Goal: Task Accomplishment & Management: Use online tool/utility

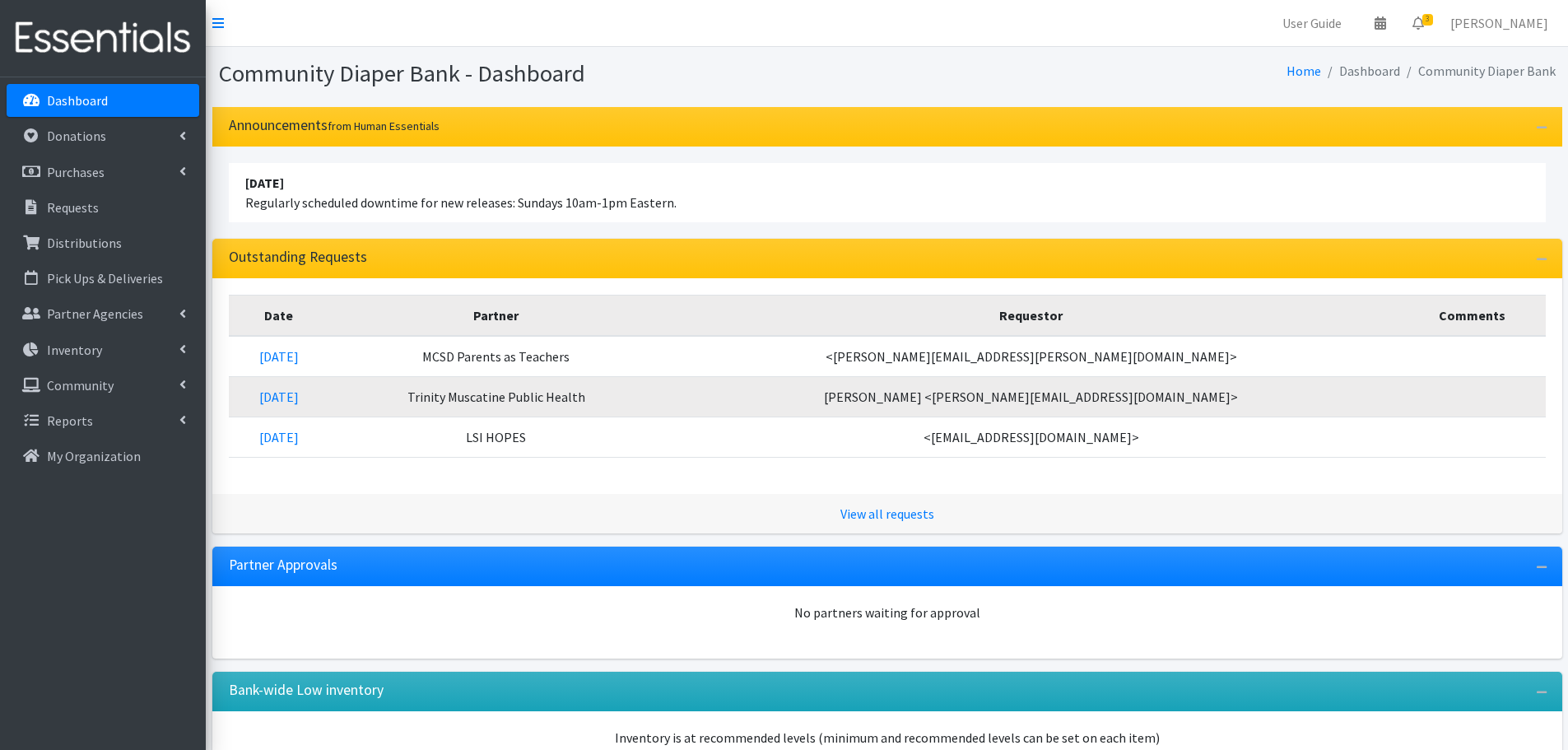
scroll to position [109, 0]
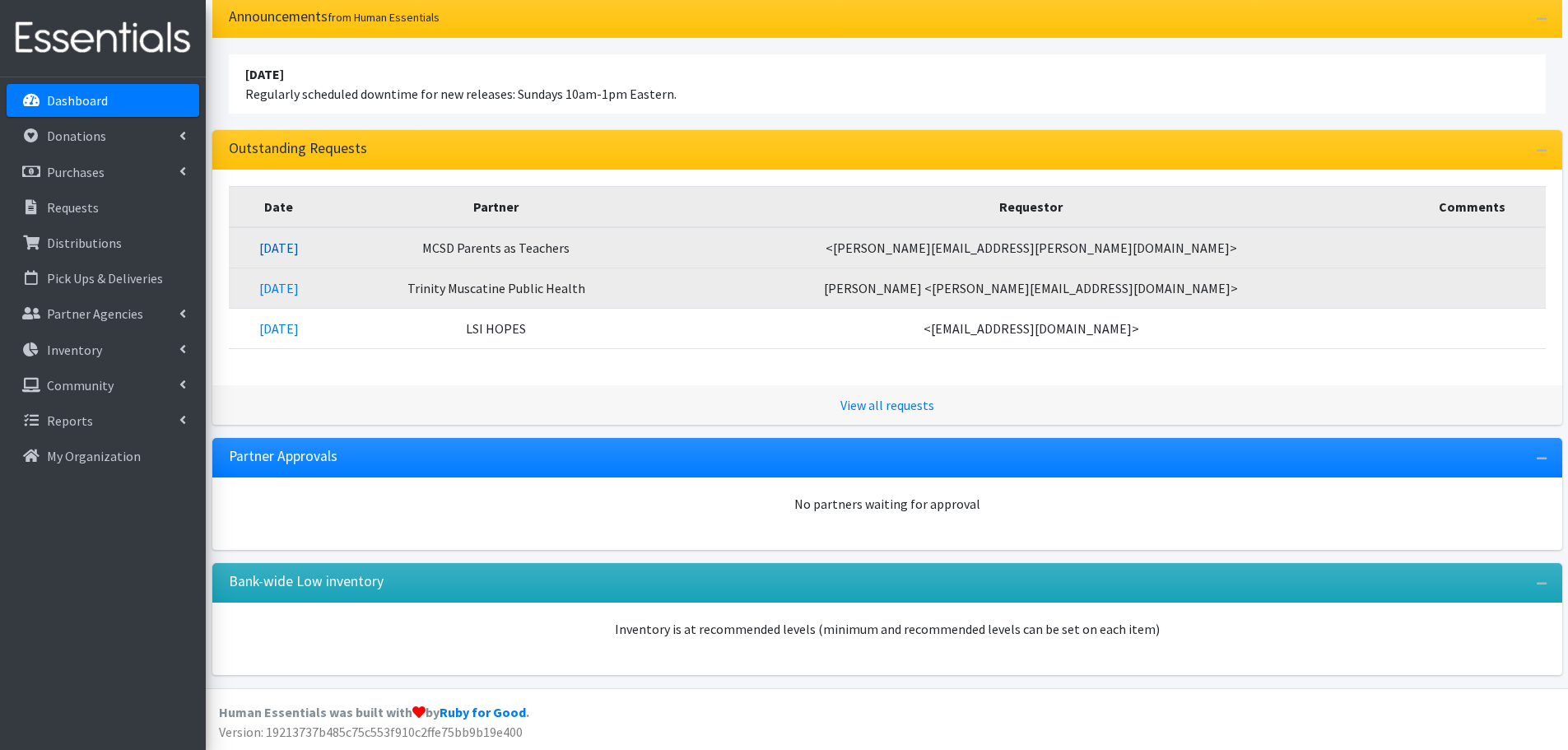
click at [299, 251] on link "[DATE]" at bounding box center [279, 248] width 40 height 16
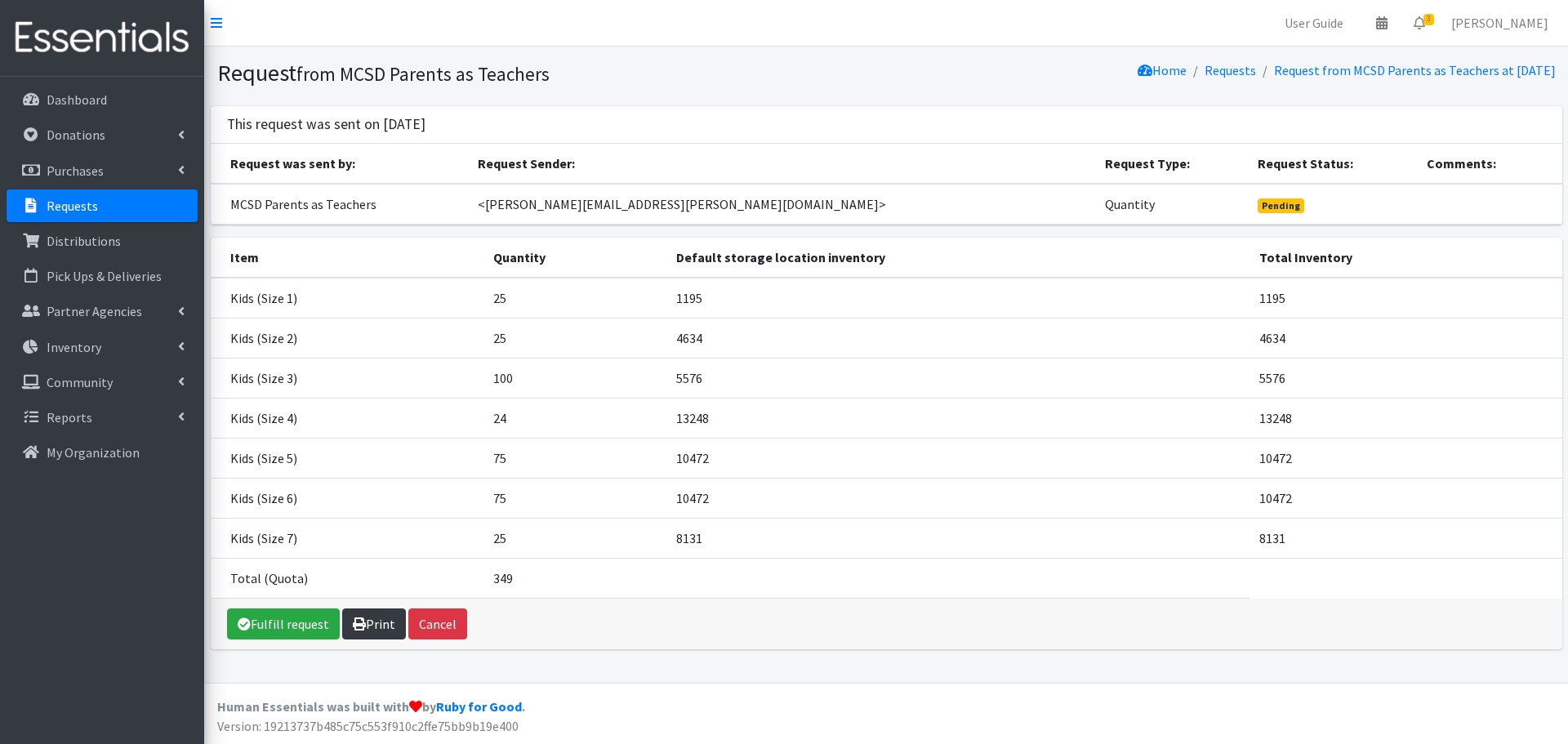
click at [373, 625] on link "Print" at bounding box center [374, 623] width 64 height 31
click at [112, 202] on link "Requests" at bounding box center [102, 206] width 191 height 32
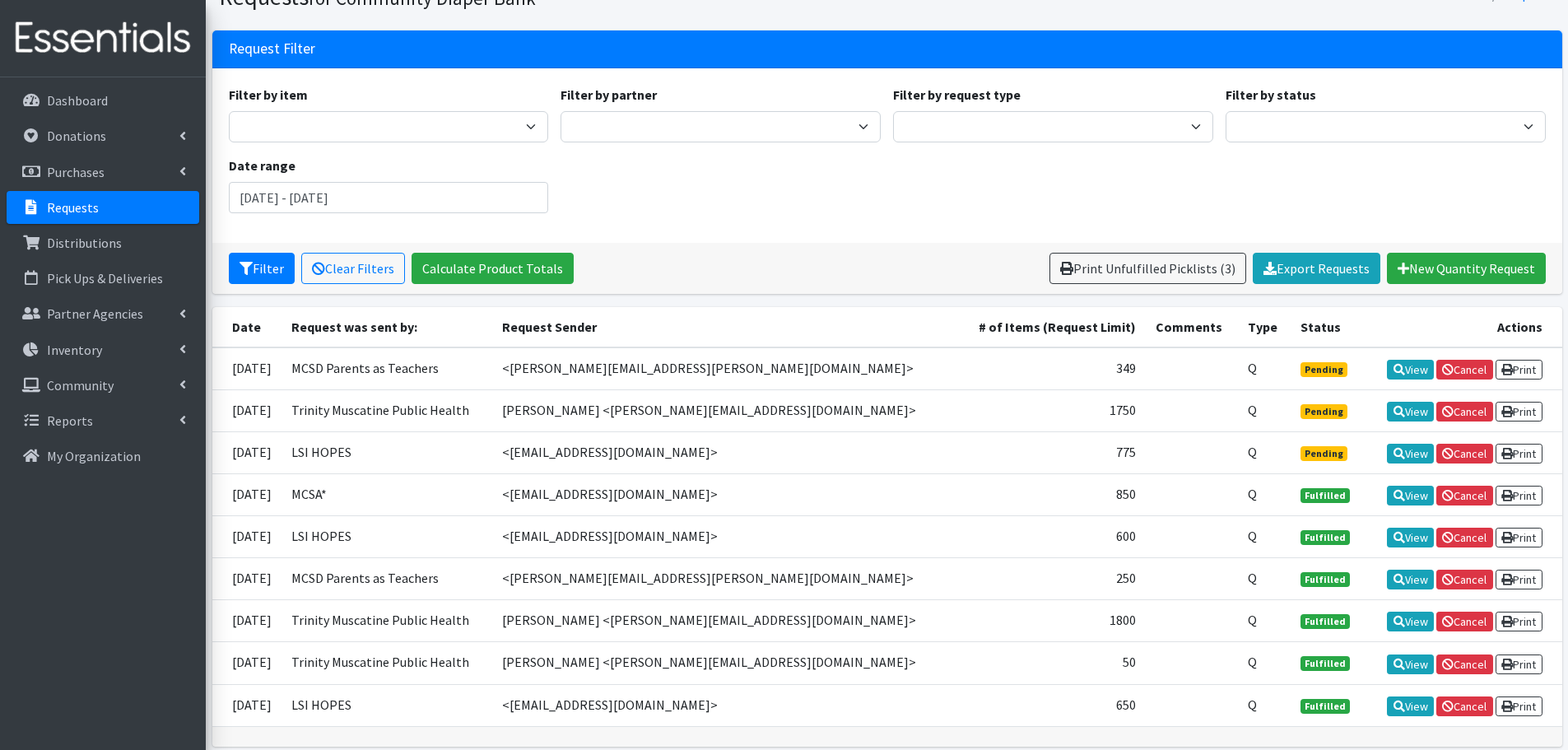
scroll to position [148, 0]
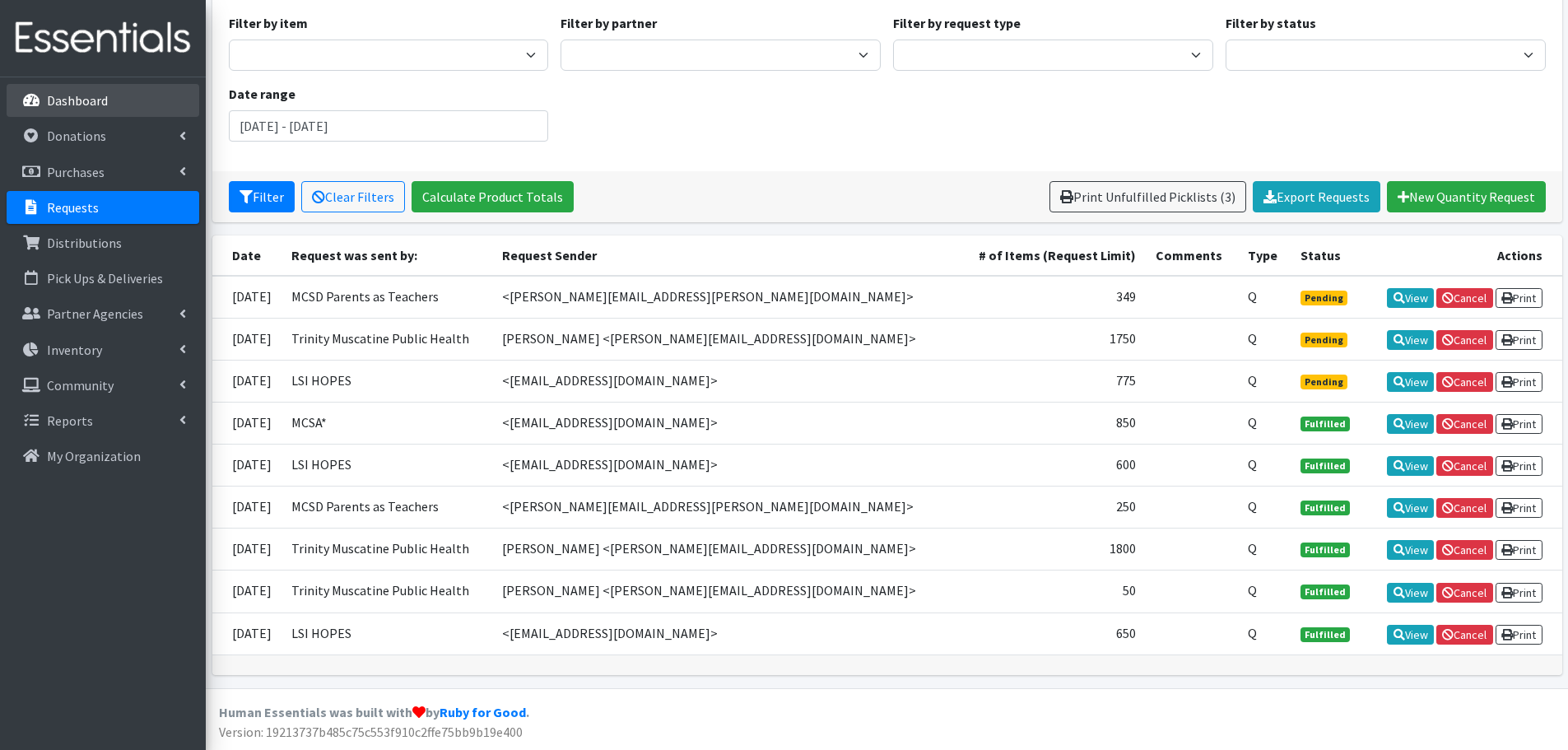
click at [140, 101] on link "Dashboard" at bounding box center [103, 101] width 192 height 33
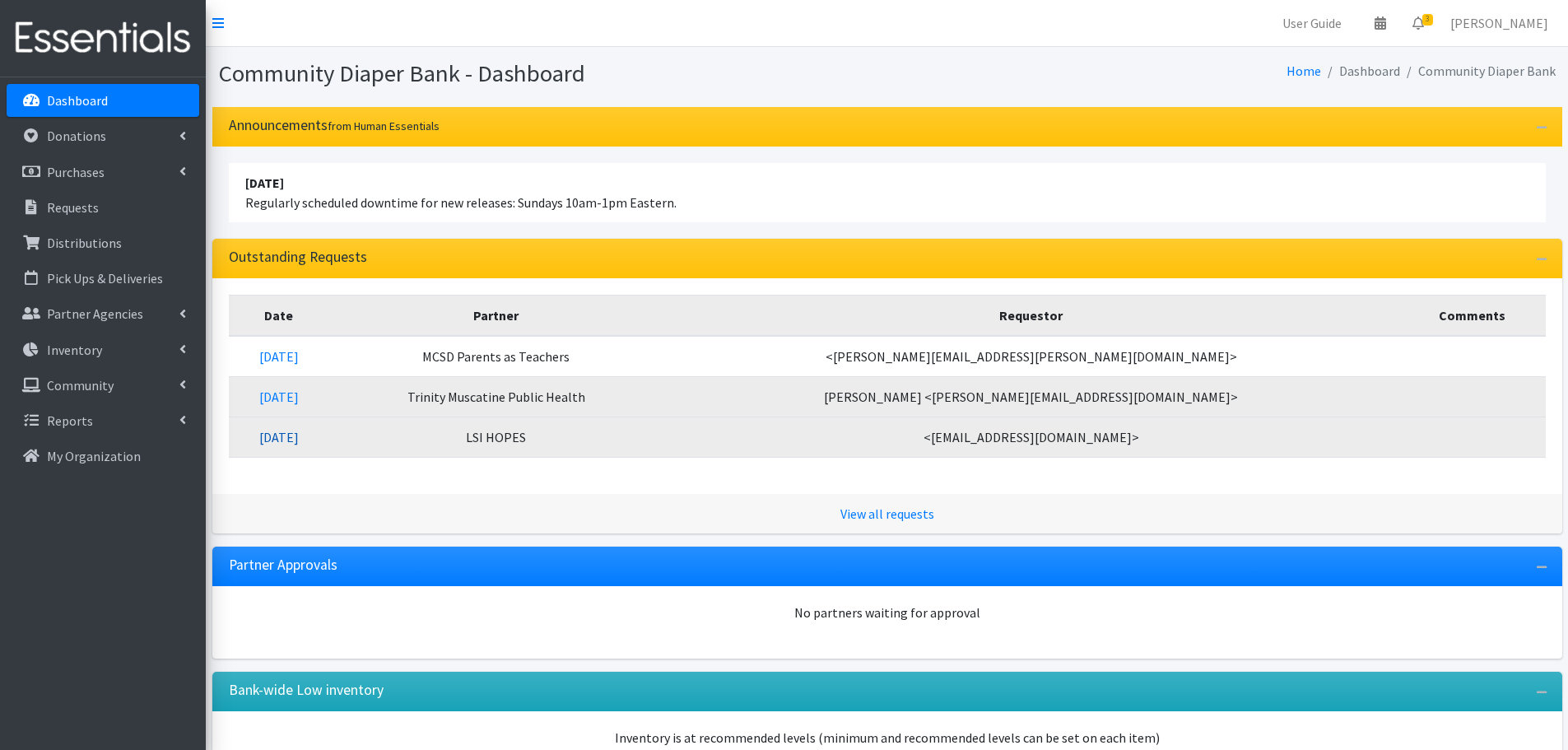
click at [299, 442] on link "10/01/2025" at bounding box center [279, 437] width 40 height 16
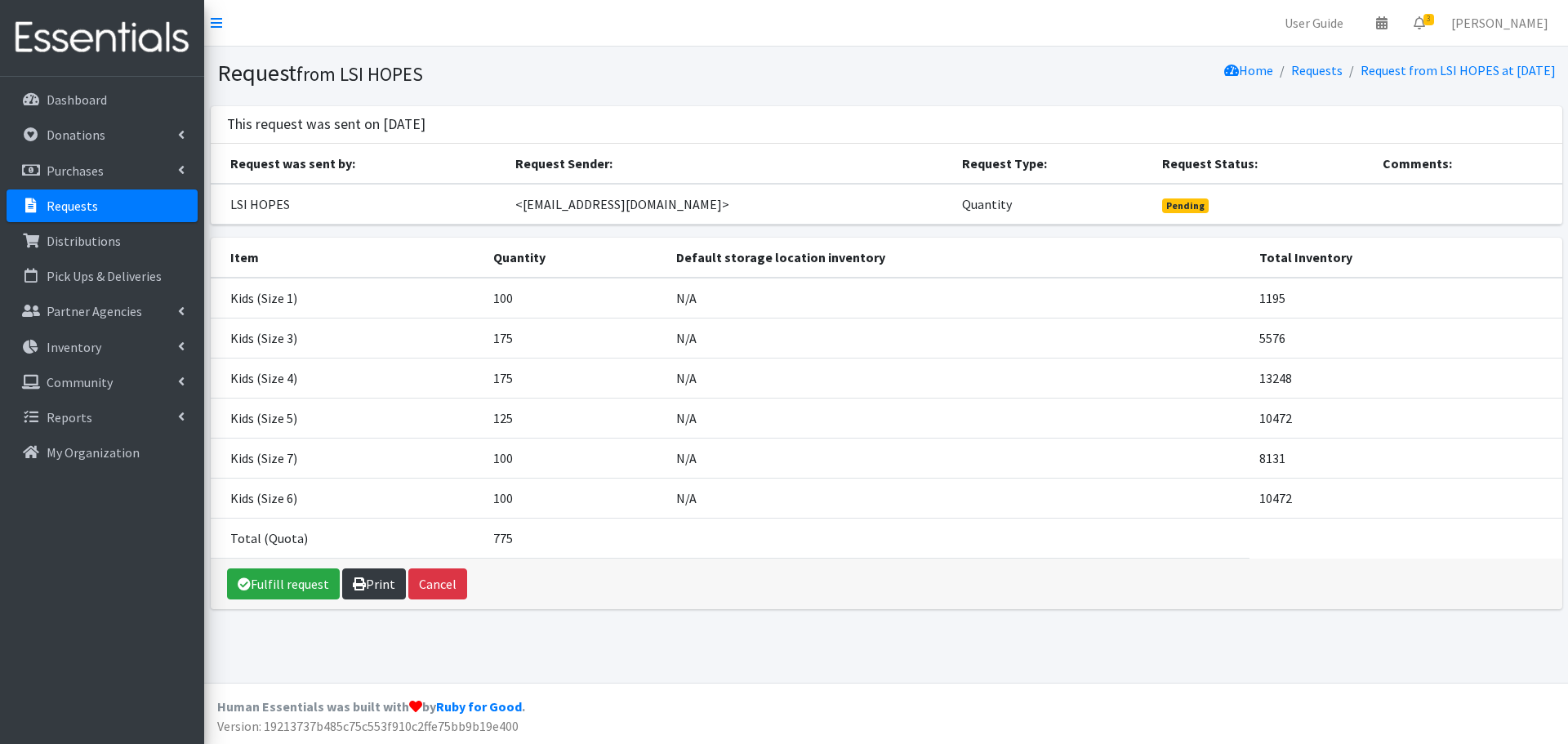
click at [365, 583] on link "Print" at bounding box center [374, 584] width 64 height 31
click at [90, 92] on p "Dashboard" at bounding box center [77, 100] width 60 height 16
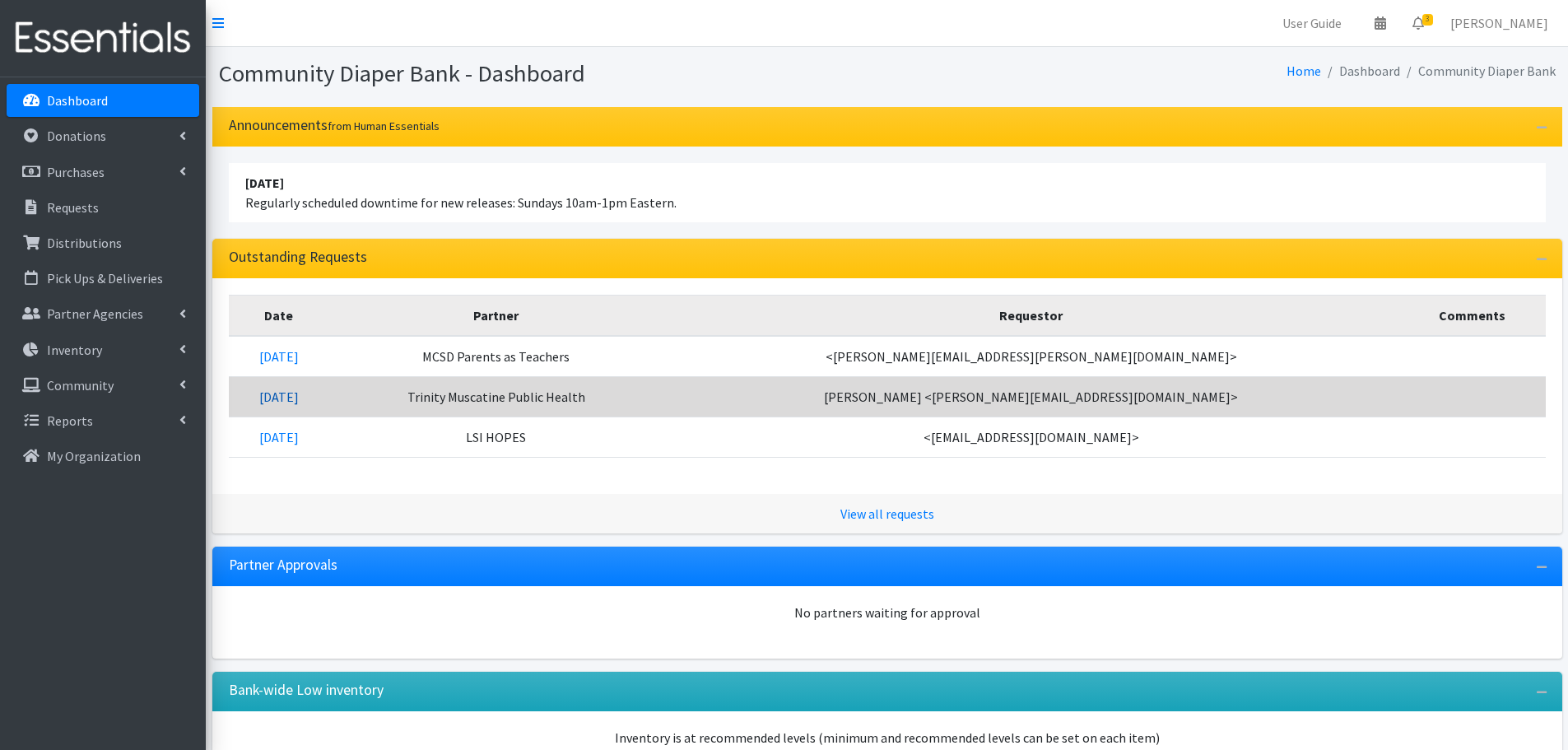
click at [299, 397] on link "[DATE]" at bounding box center [279, 396] width 40 height 16
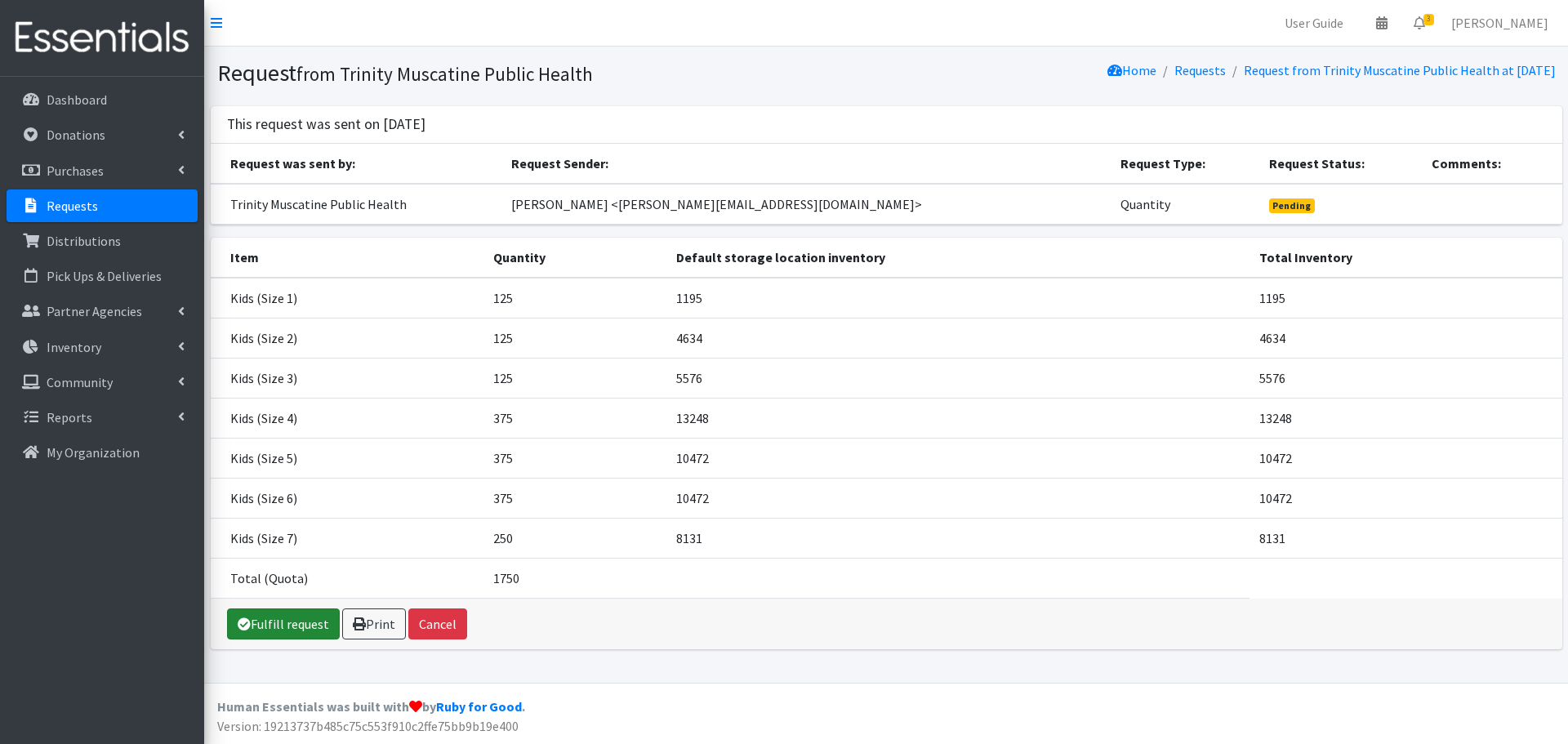
click at [294, 619] on link "Fulfill request" at bounding box center [283, 623] width 113 height 31
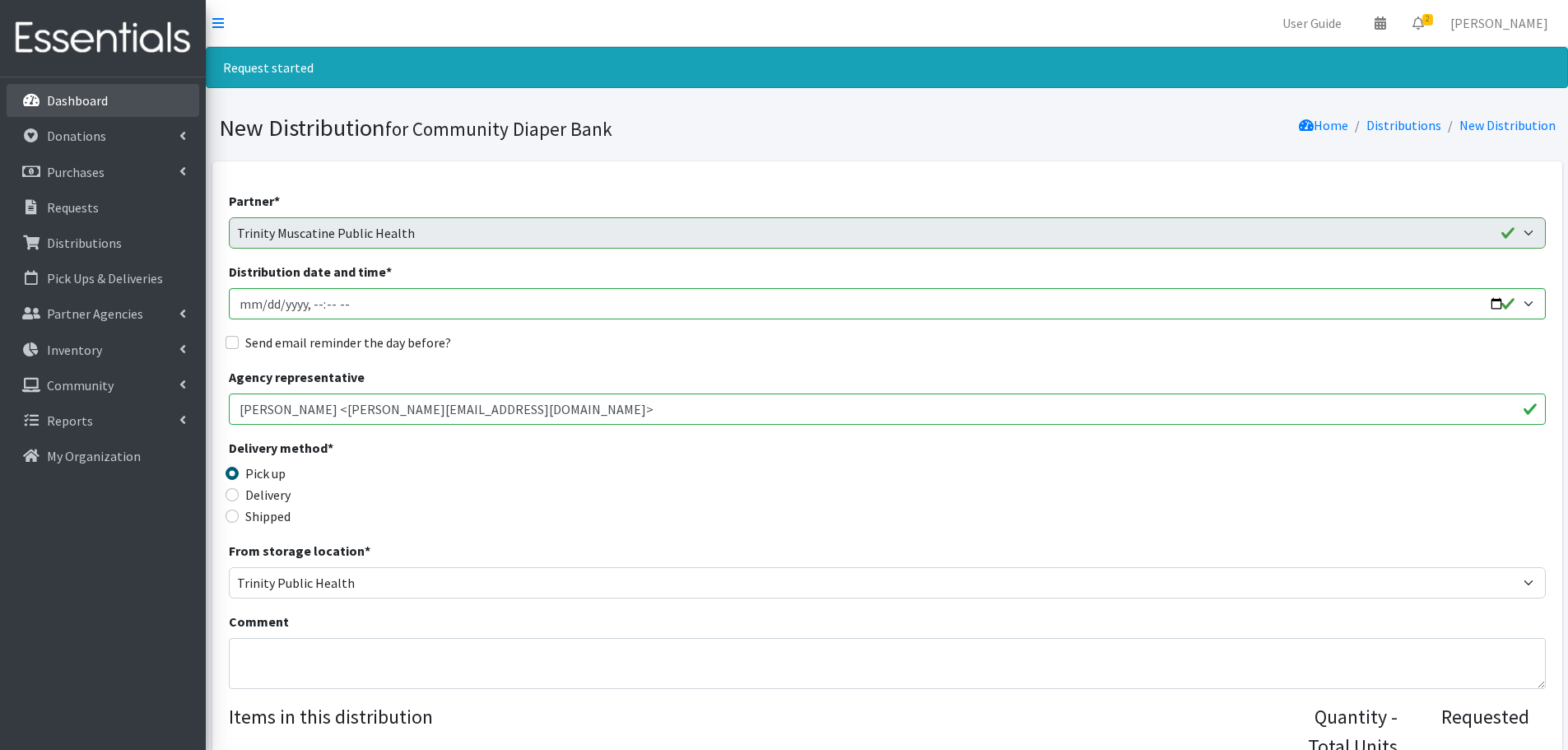
click at [88, 103] on p "Dashboard" at bounding box center [77, 101] width 61 height 16
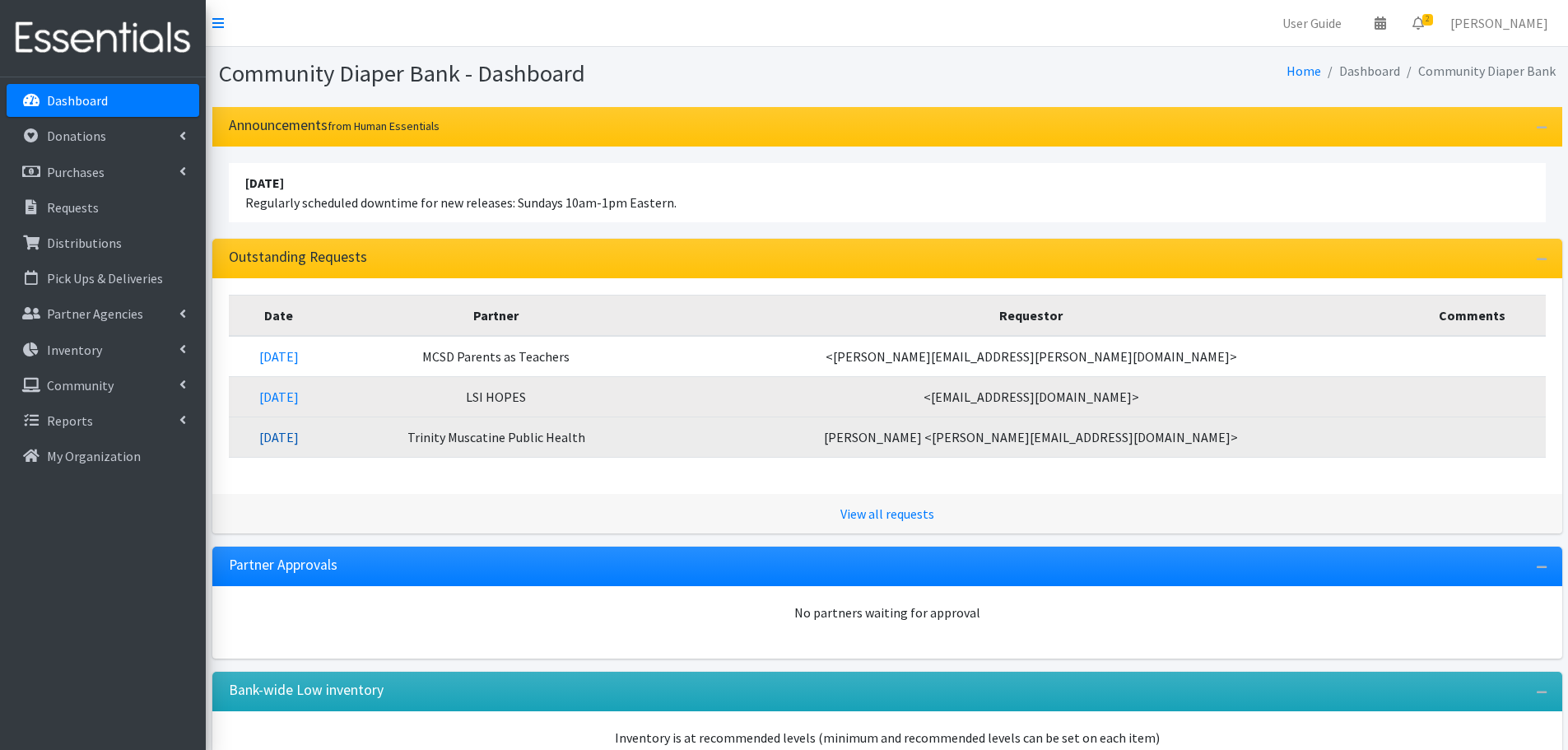
click at [299, 438] on link "[DATE]" at bounding box center [279, 437] width 40 height 16
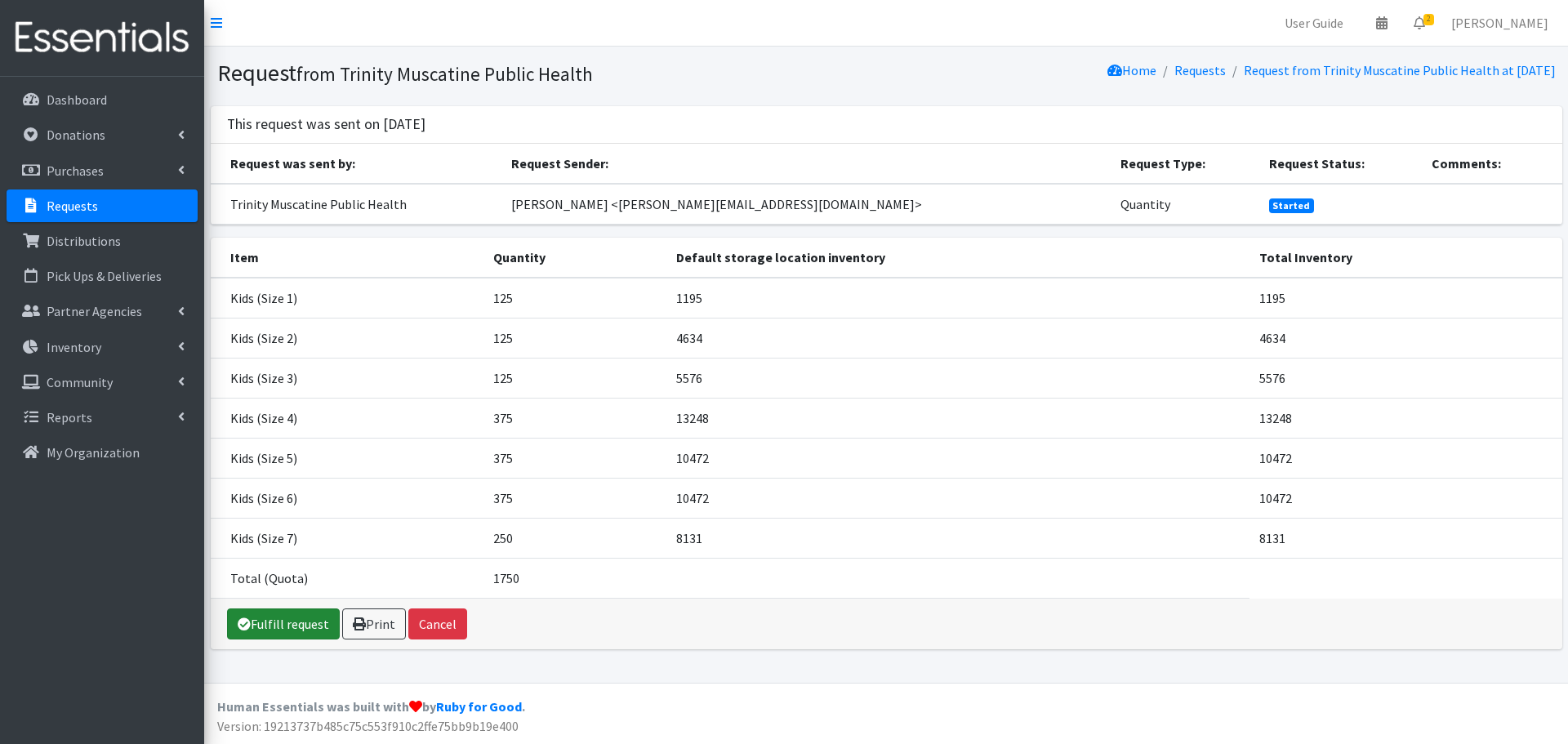
click at [283, 620] on link "Fulfill request" at bounding box center [283, 623] width 113 height 31
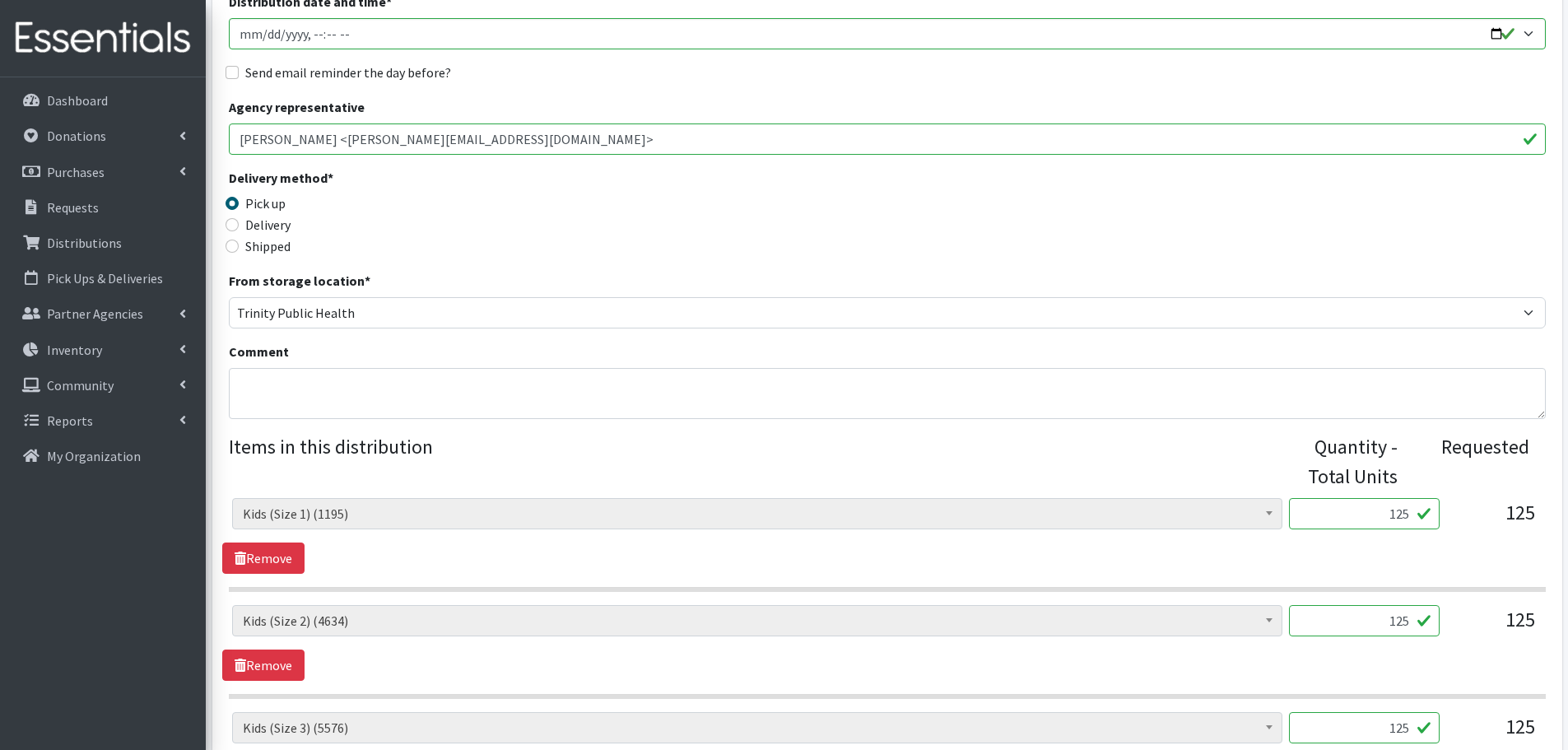
scroll to position [62, 0]
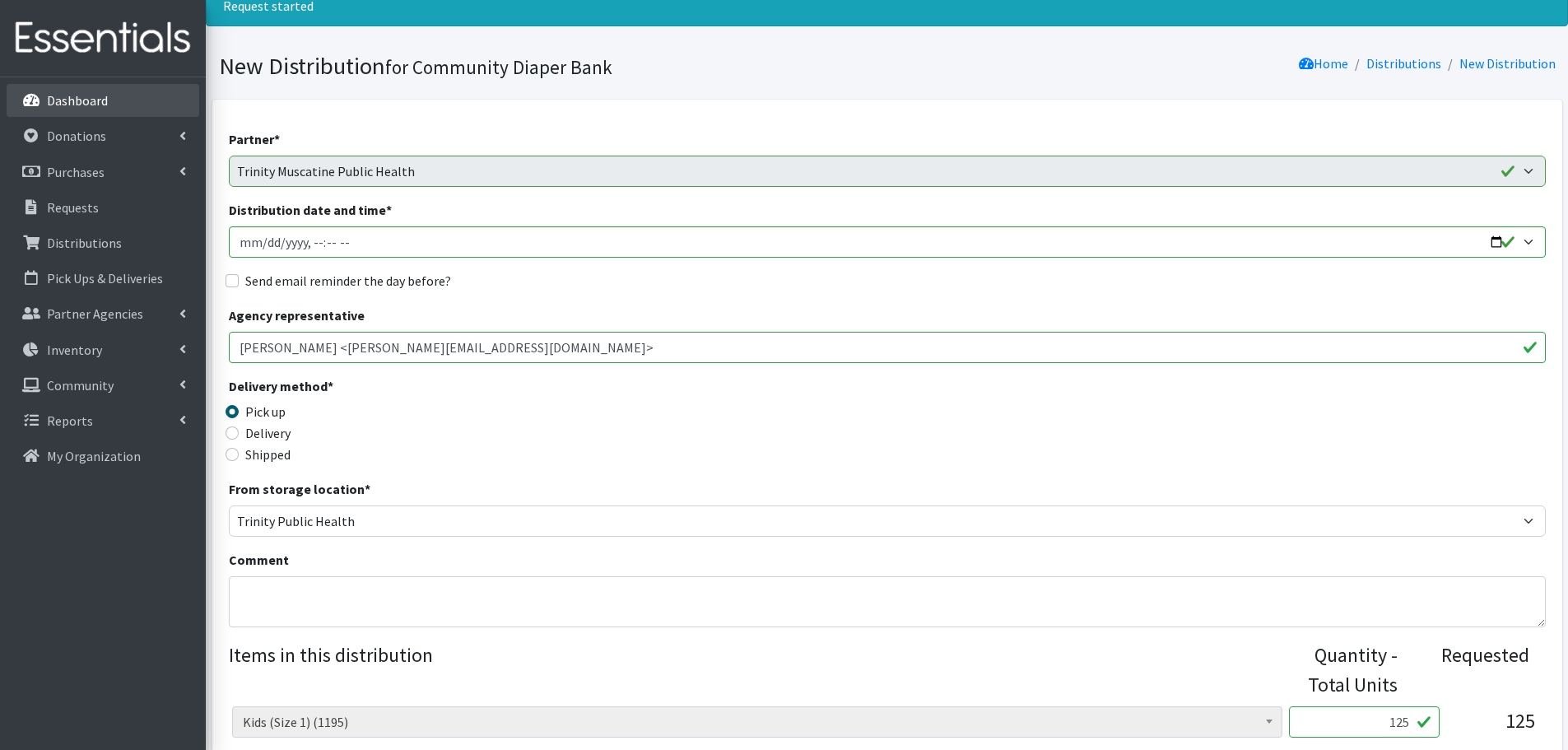
click at [103, 99] on p "Dashboard" at bounding box center [77, 101] width 61 height 16
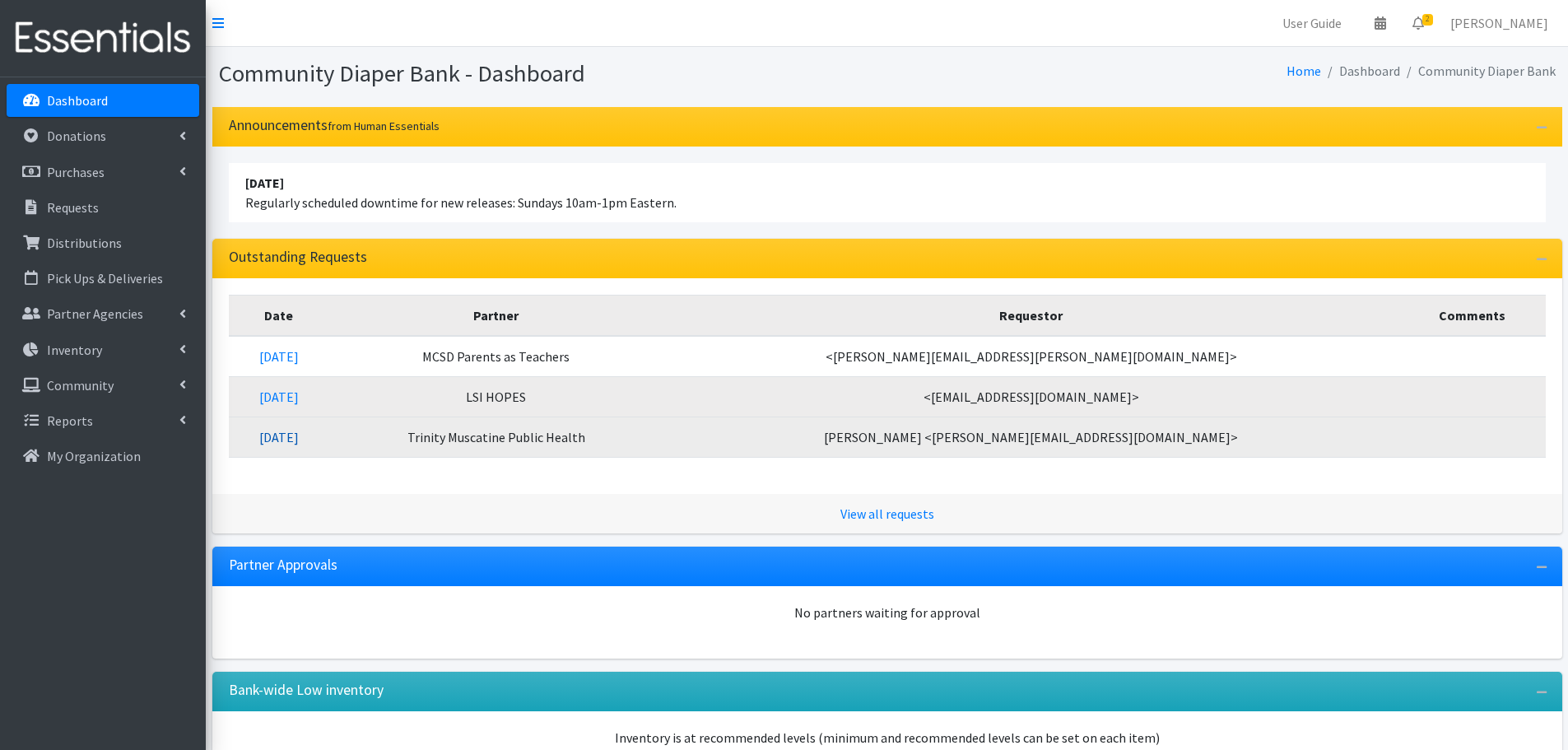
click at [298, 440] on link "[DATE]" at bounding box center [279, 437] width 40 height 16
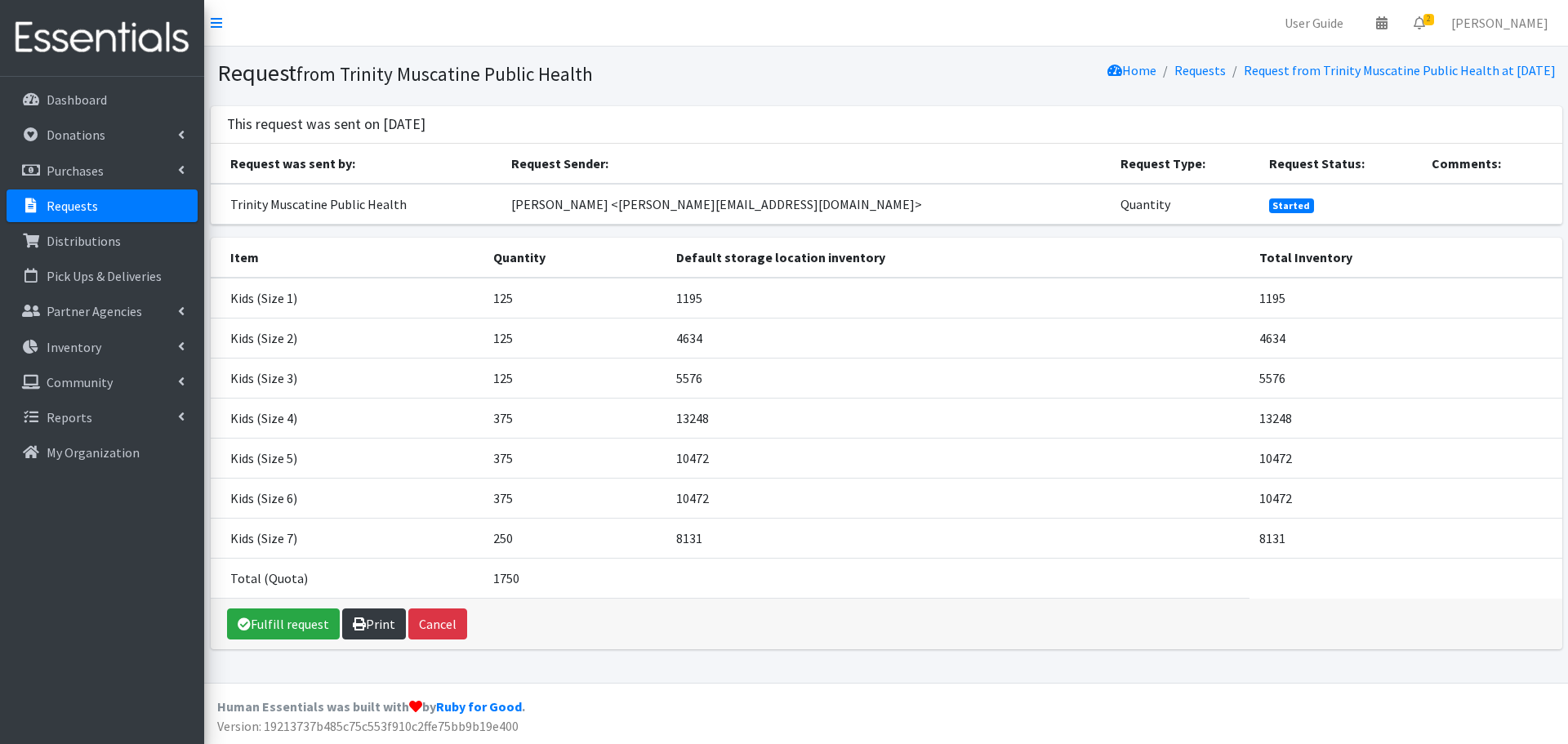
click at [365, 626] on link "Print" at bounding box center [374, 623] width 64 height 31
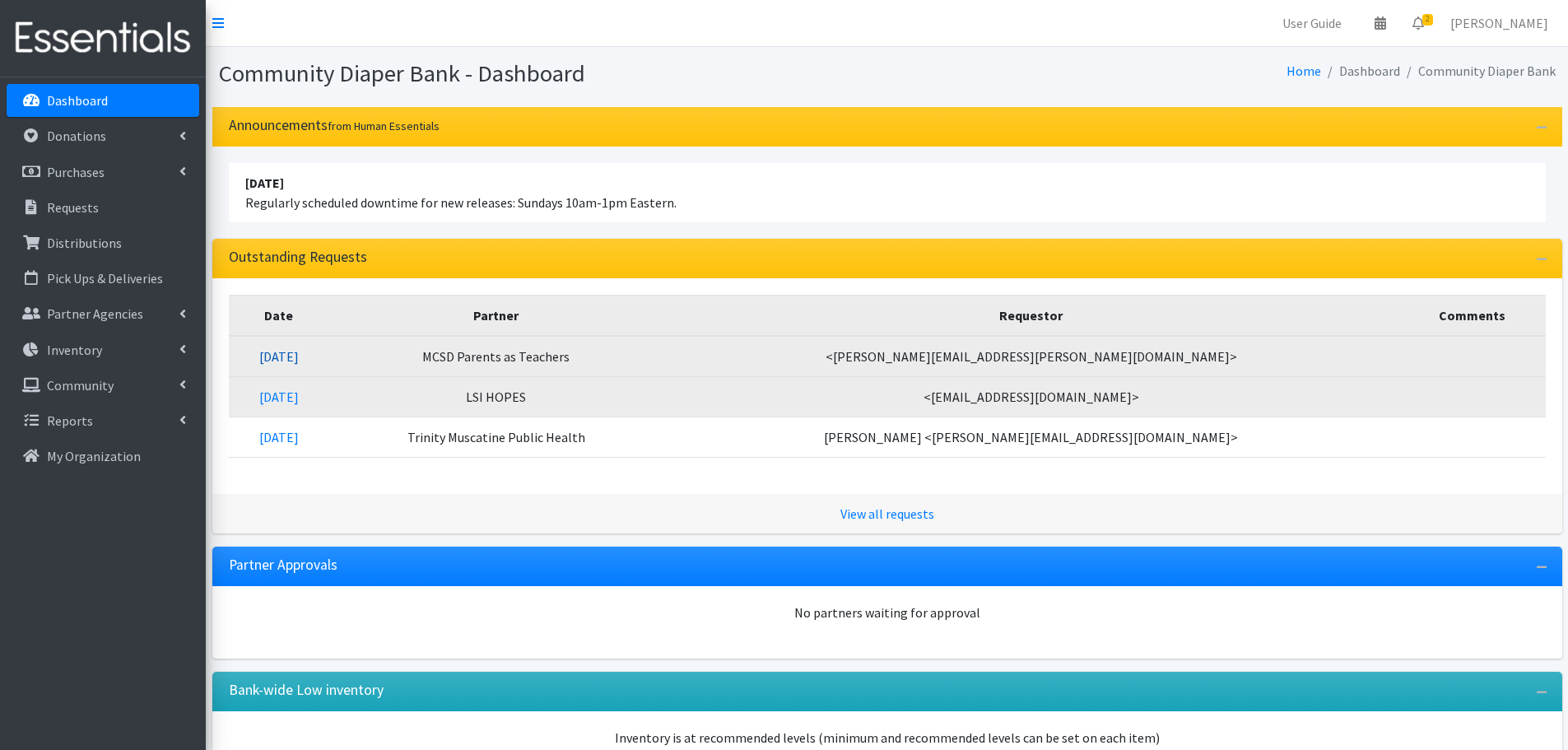
click at [299, 360] on link "10/08/2025" at bounding box center [279, 356] width 40 height 16
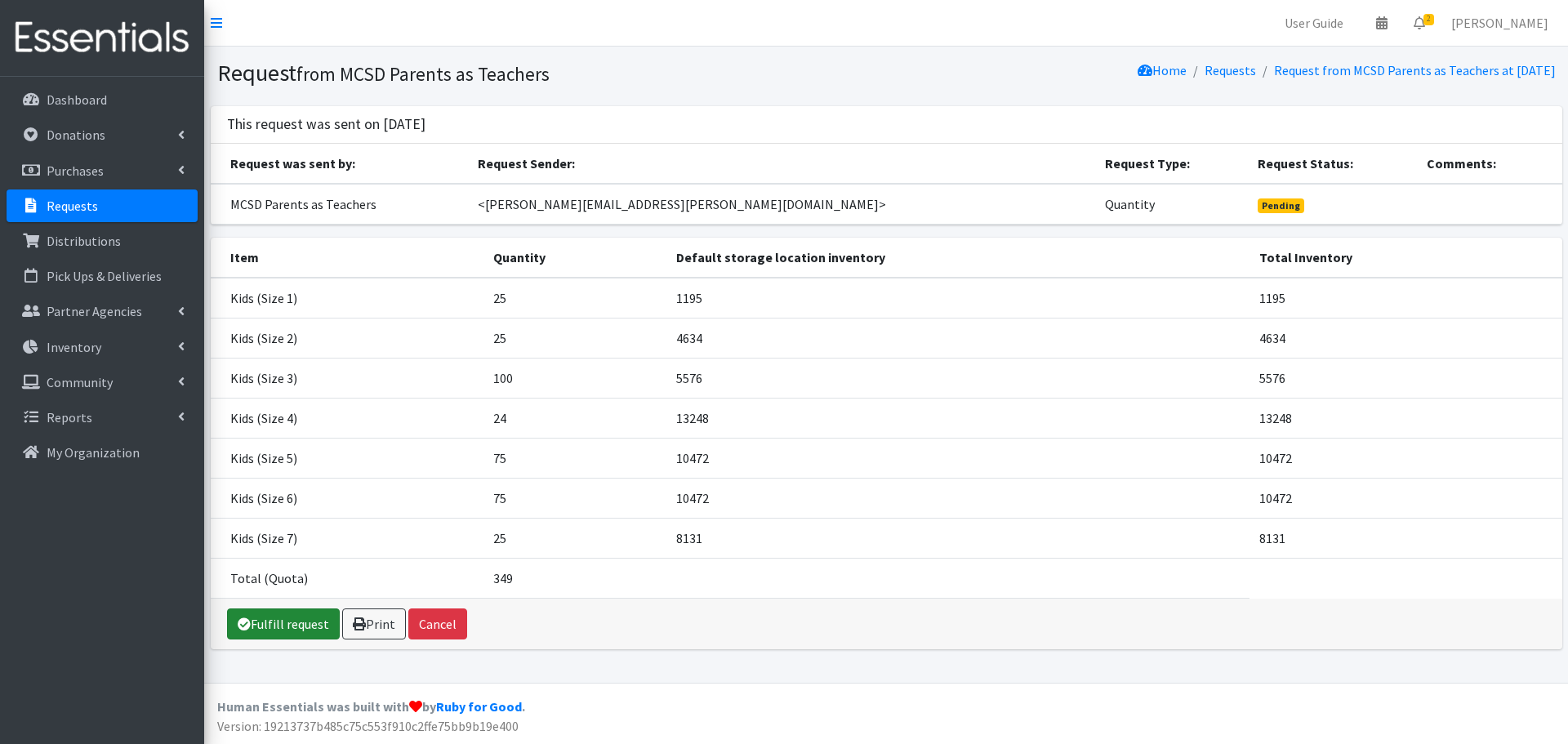
click at [294, 619] on link "Fulfill request" at bounding box center [283, 623] width 113 height 31
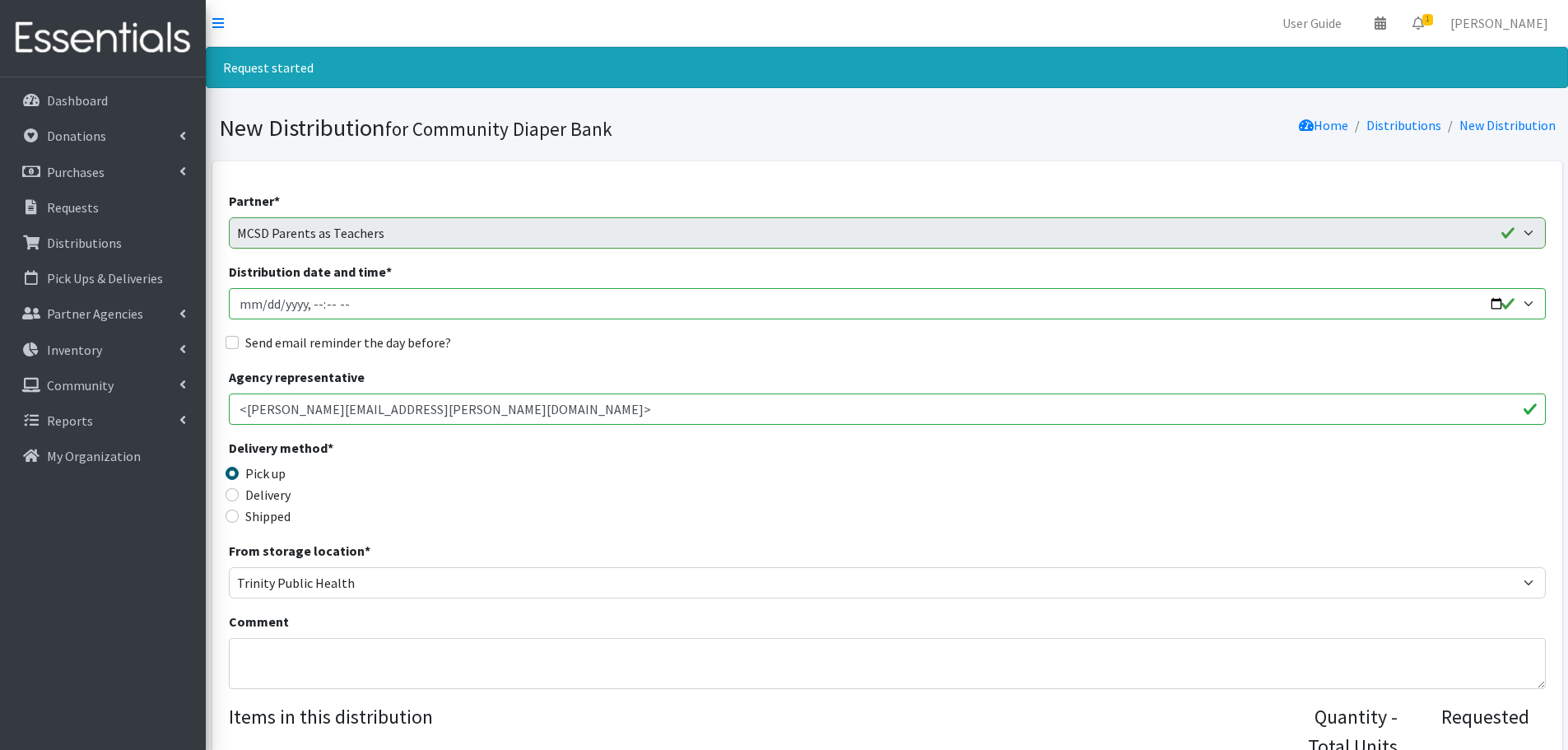
click at [1492, 307] on input "Distribution date and time *" at bounding box center [887, 304] width 1318 height 31
type input "2025-10-15T13:00"
click at [639, 346] on div "Send email reminder the day before?" at bounding box center [887, 343] width 1318 height 20
click at [234, 338] on input "Send email reminder the day before?" at bounding box center [232, 342] width 14 height 14
checkbox input "true"
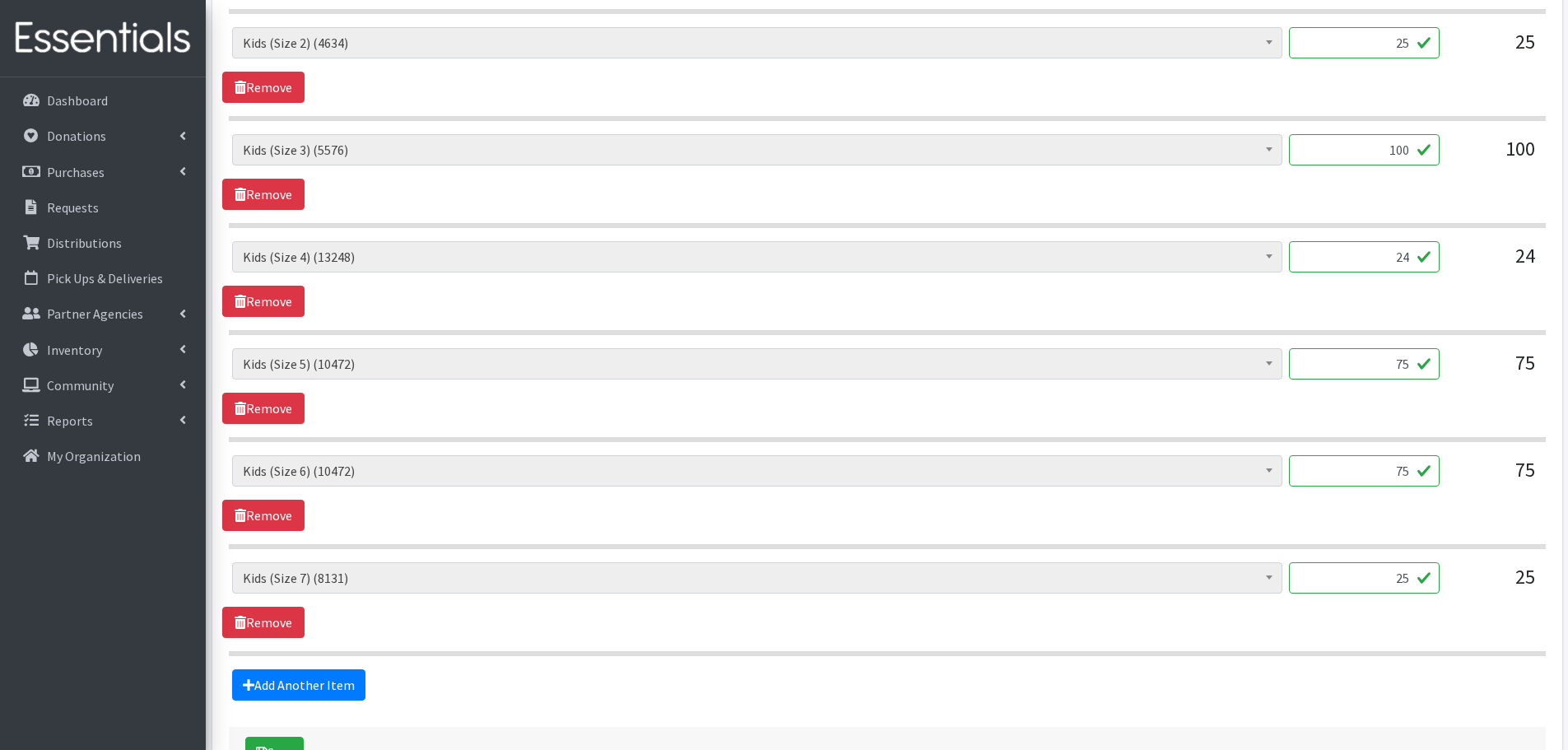
scroll to position [967, 0]
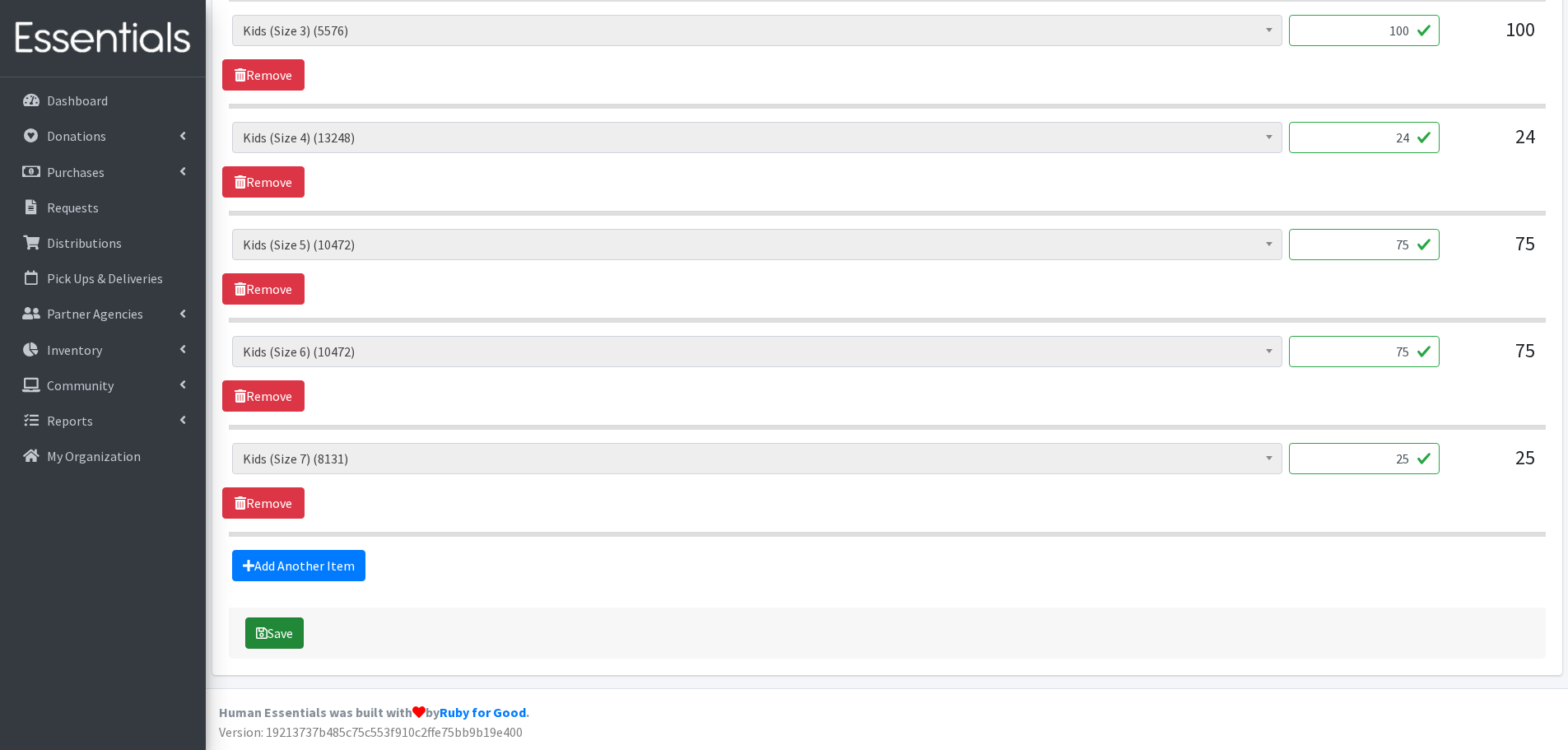
click at [279, 635] on button "Save" at bounding box center [274, 633] width 58 height 31
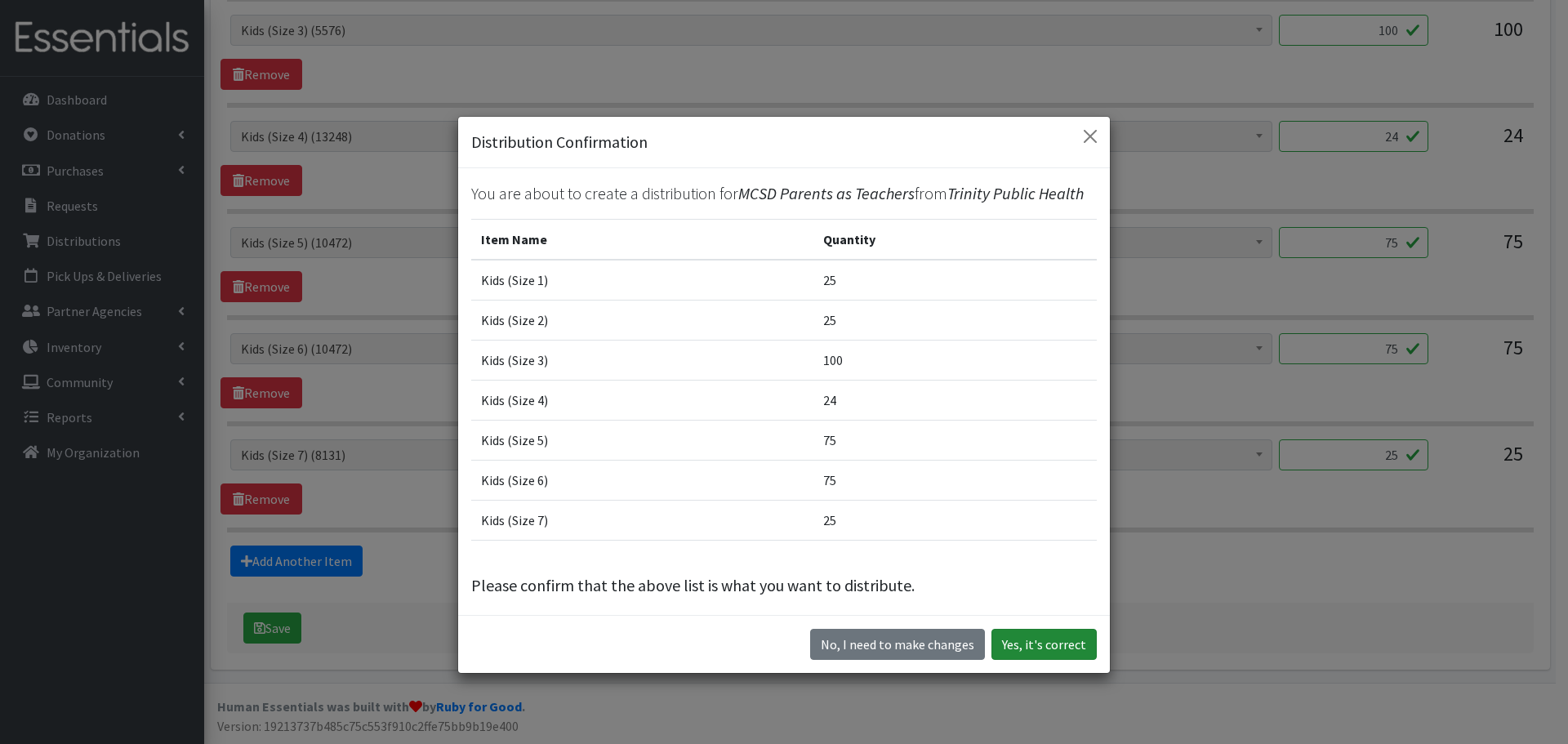
click at [1022, 641] on button "Yes, it's correct" at bounding box center [1044, 644] width 105 height 31
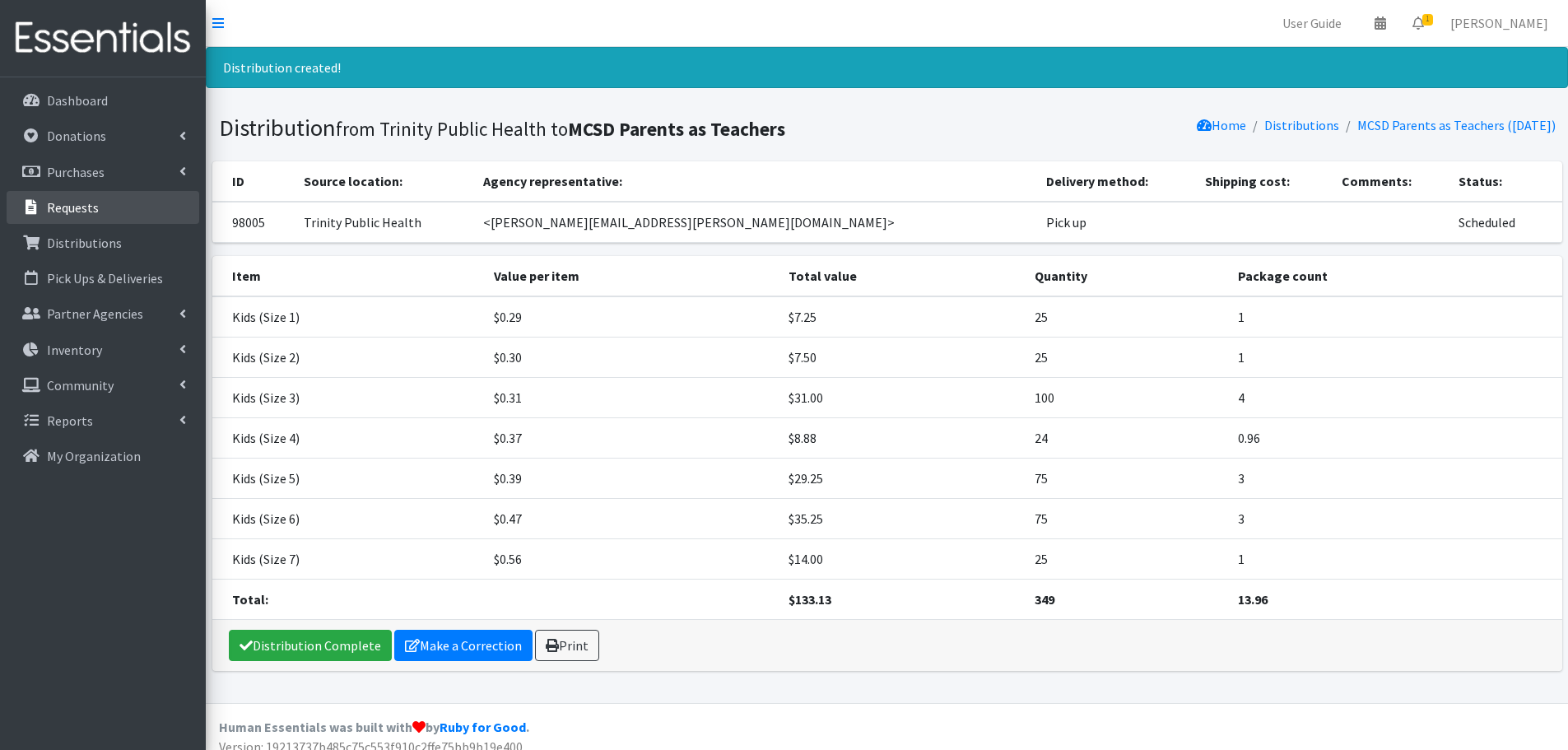
click at [101, 216] on link "Requests" at bounding box center [103, 208] width 192 height 33
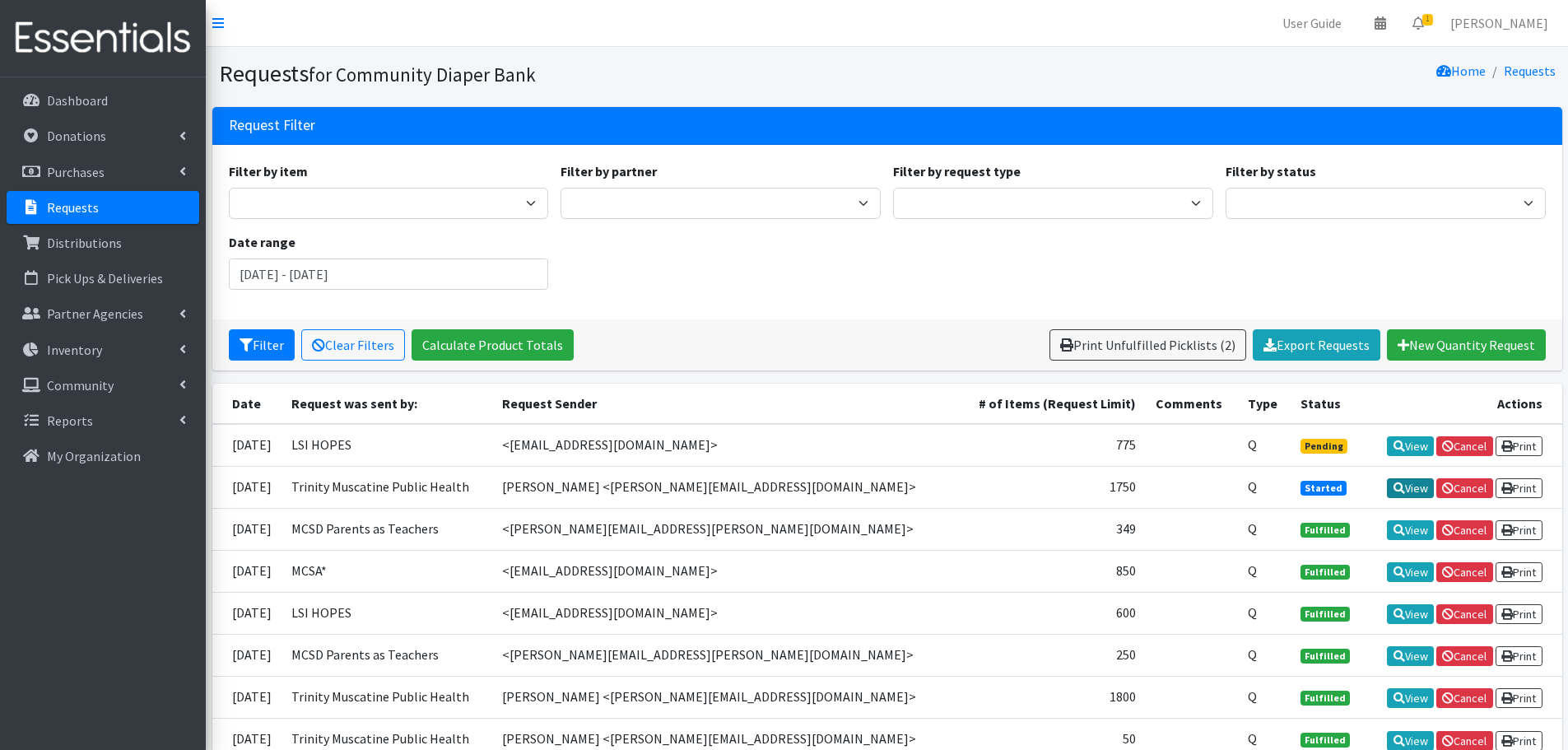
click at [1408, 489] on link "View" at bounding box center [1411, 488] width 47 height 20
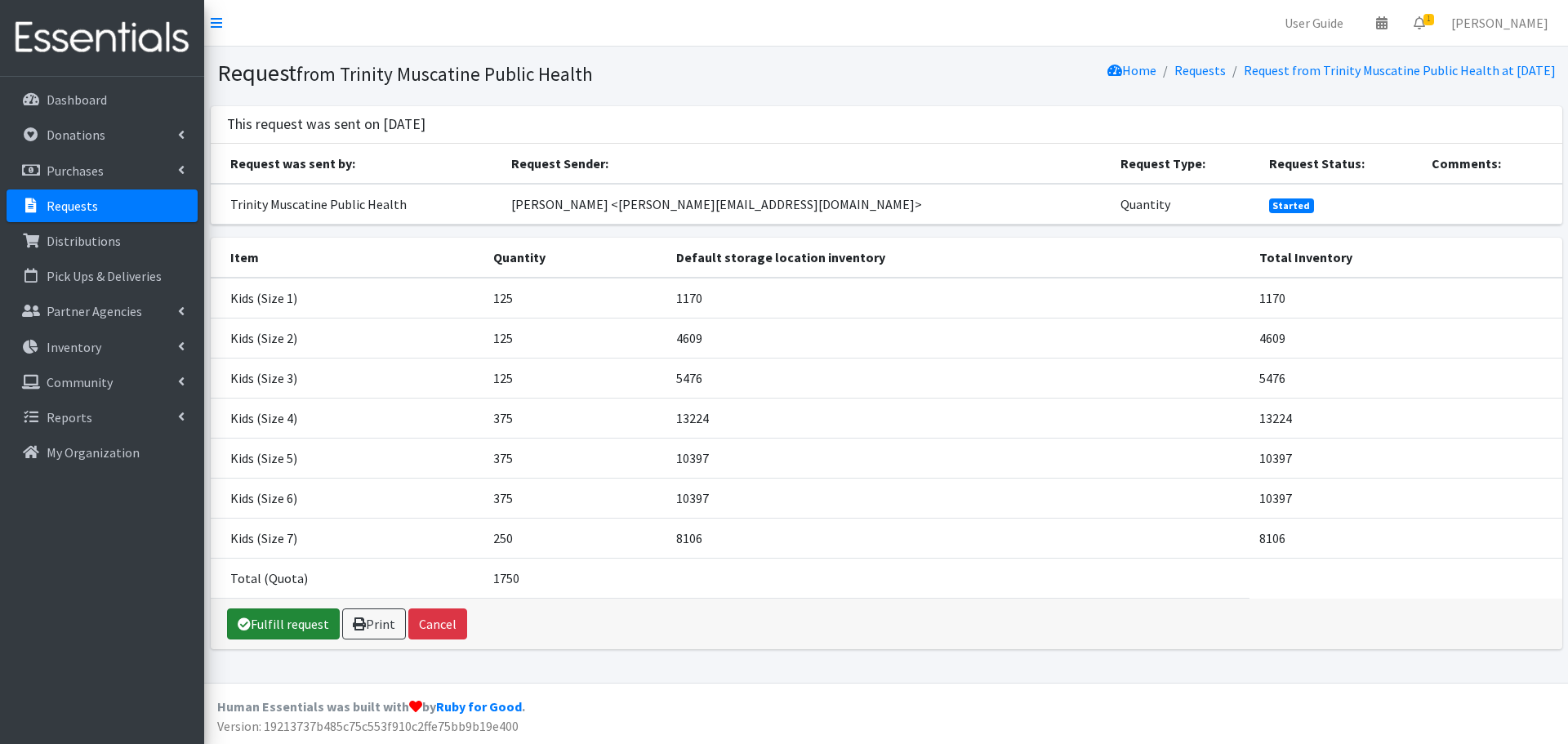
click at [264, 621] on link "Fulfill request" at bounding box center [283, 623] width 113 height 31
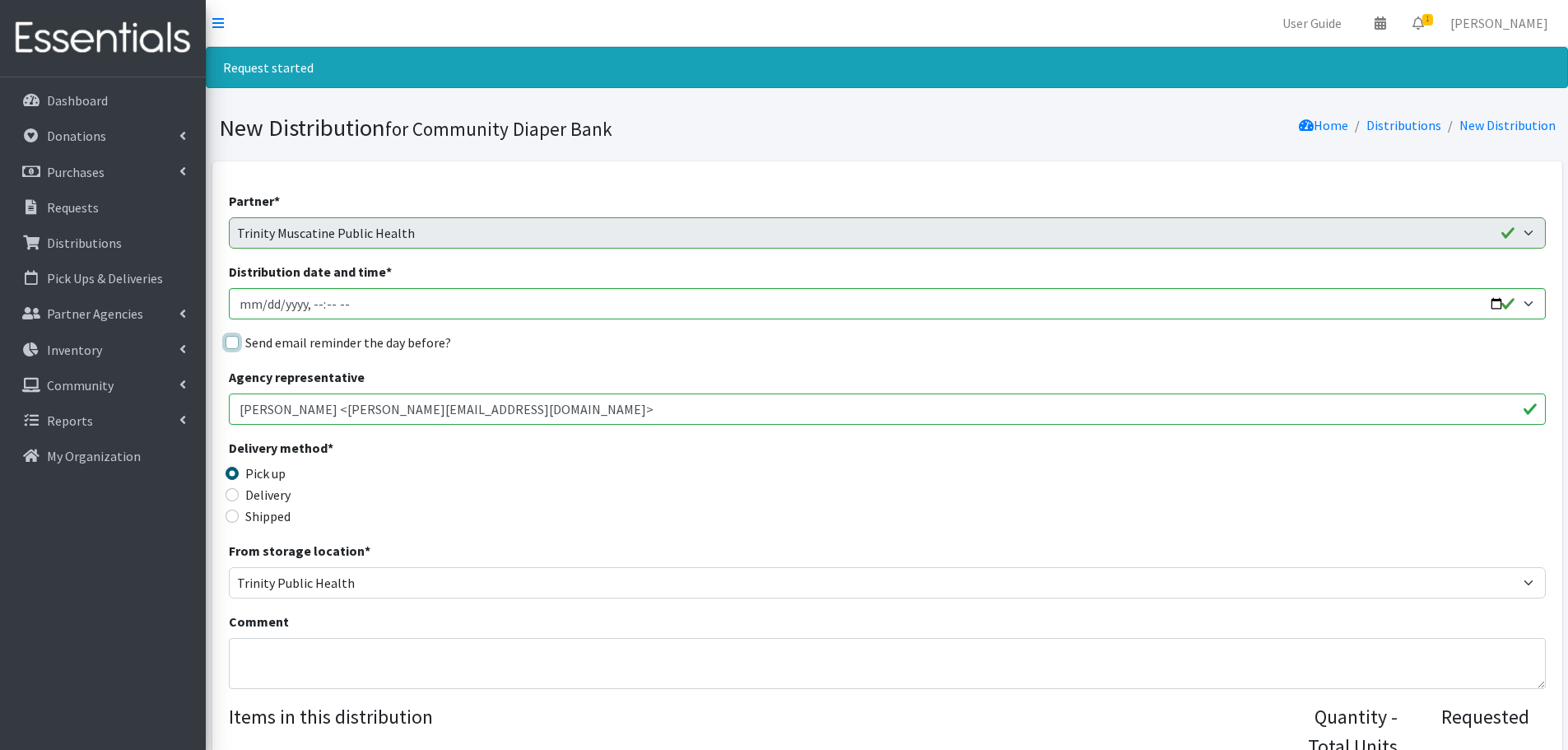
click at [227, 341] on input "Send email reminder the day before?" at bounding box center [232, 342] width 14 height 14
checkbox input "true"
click at [1494, 306] on input "Distribution date and time *" at bounding box center [887, 304] width 1318 height 31
type input "2025-10-15T13:00"
click at [703, 348] on div "Send email reminder the day before?" at bounding box center [887, 343] width 1318 height 20
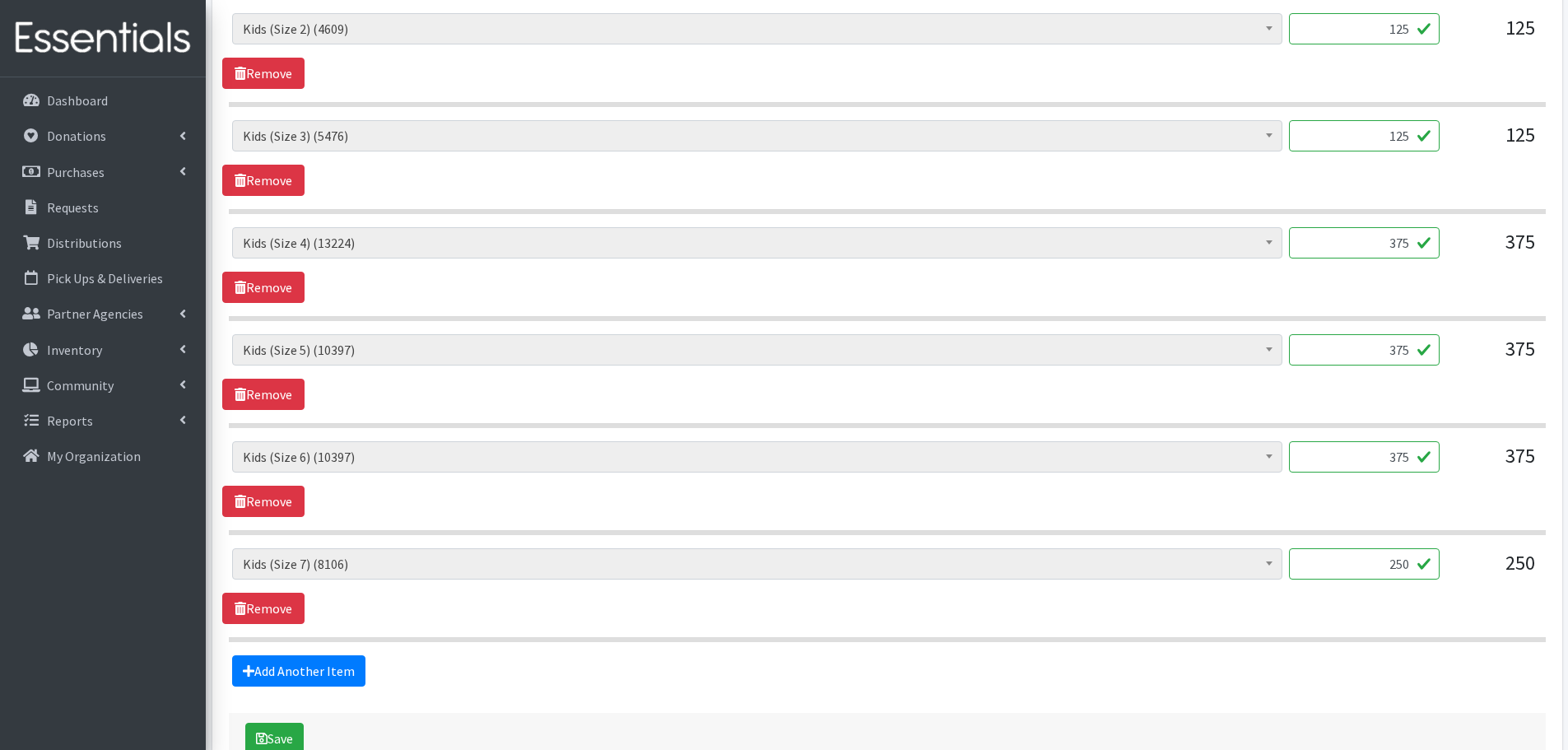
scroll to position [967, 0]
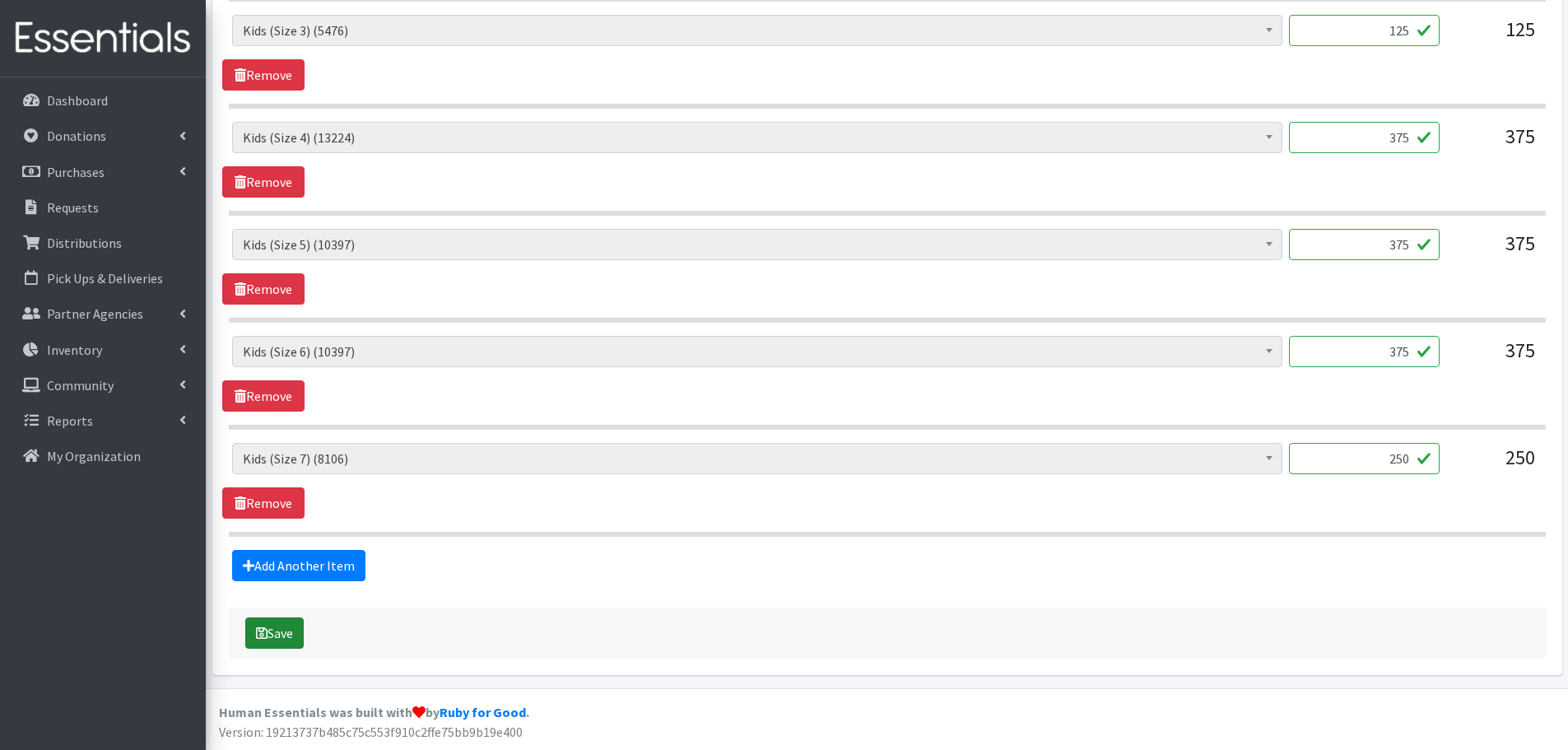
click at [282, 635] on button "Save" at bounding box center [274, 633] width 58 height 31
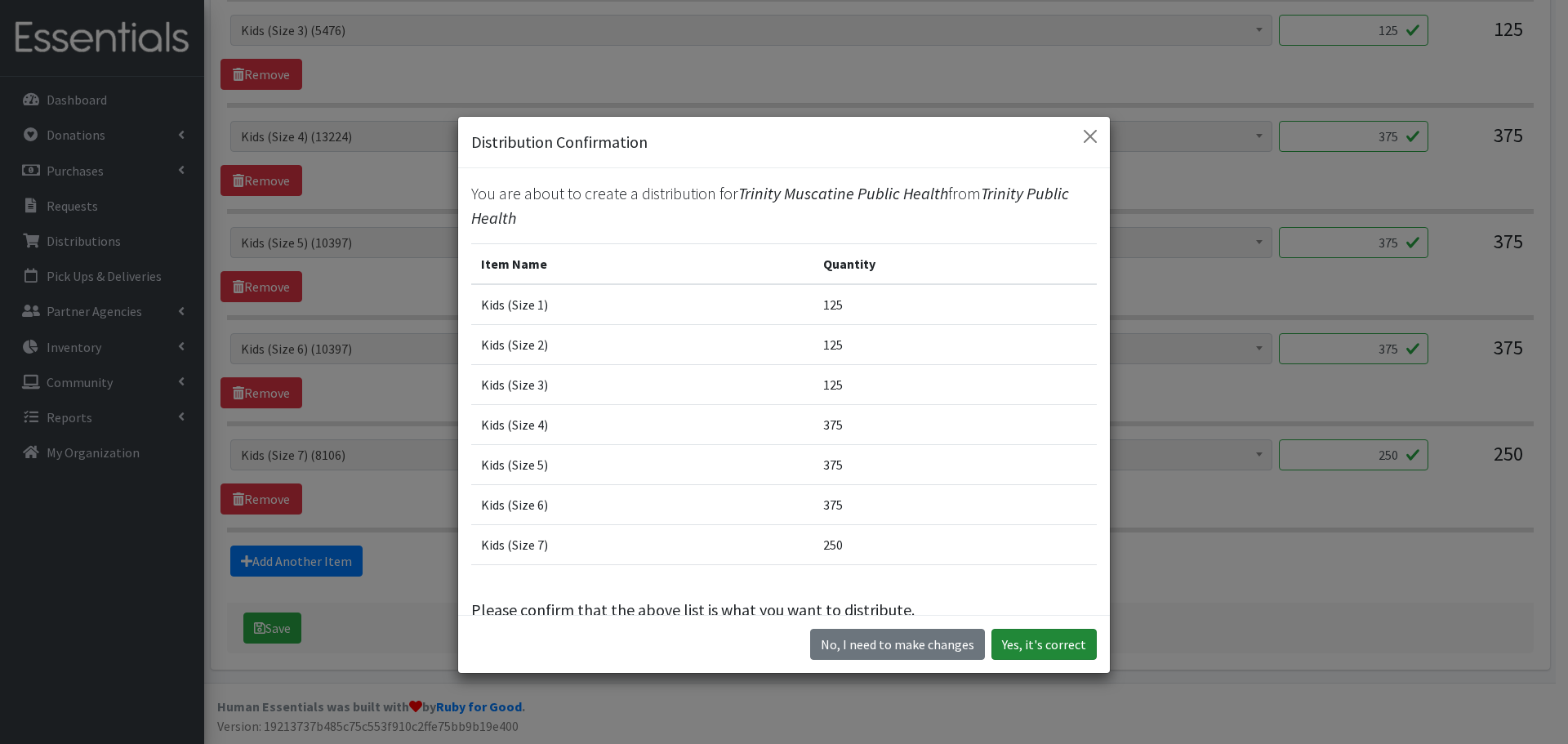
click at [1022, 647] on button "Yes, it's correct" at bounding box center [1044, 644] width 105 height 31
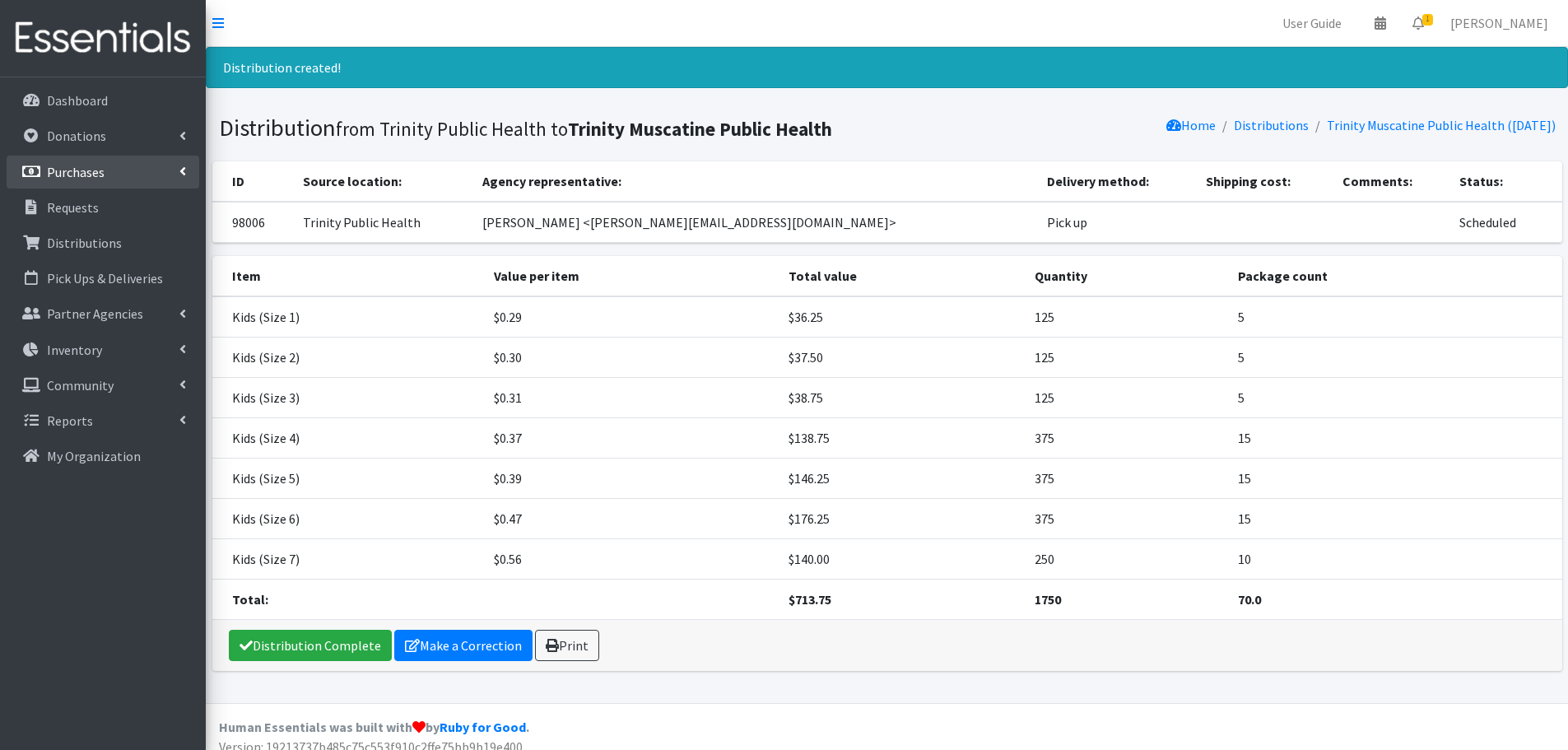
click at [118, 167] on link "Purchases" at bounding box center [103, 171] width 192 height 33
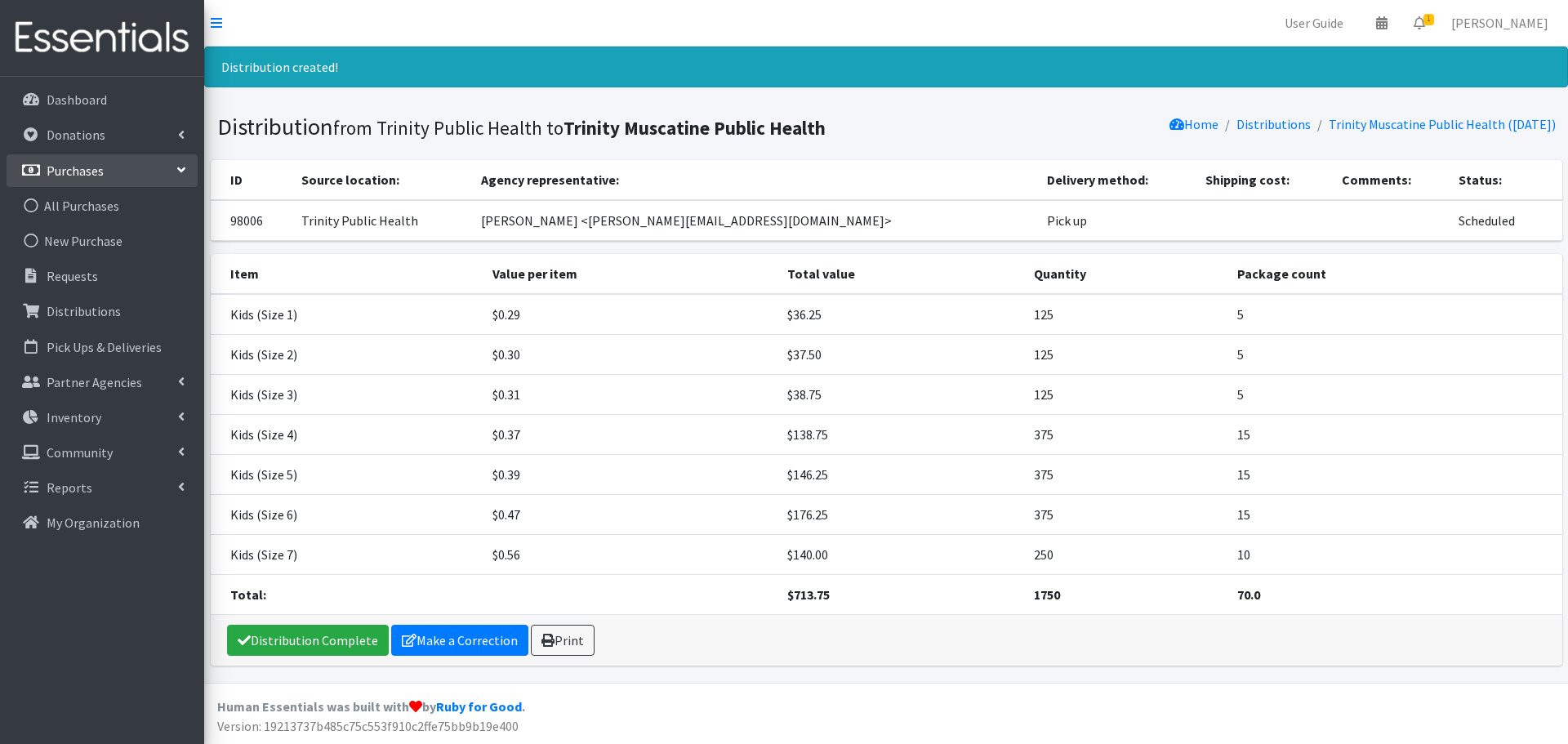
click at [113, 172] on link "Purchases" at bounding box center [102, 170] width 191 height 32
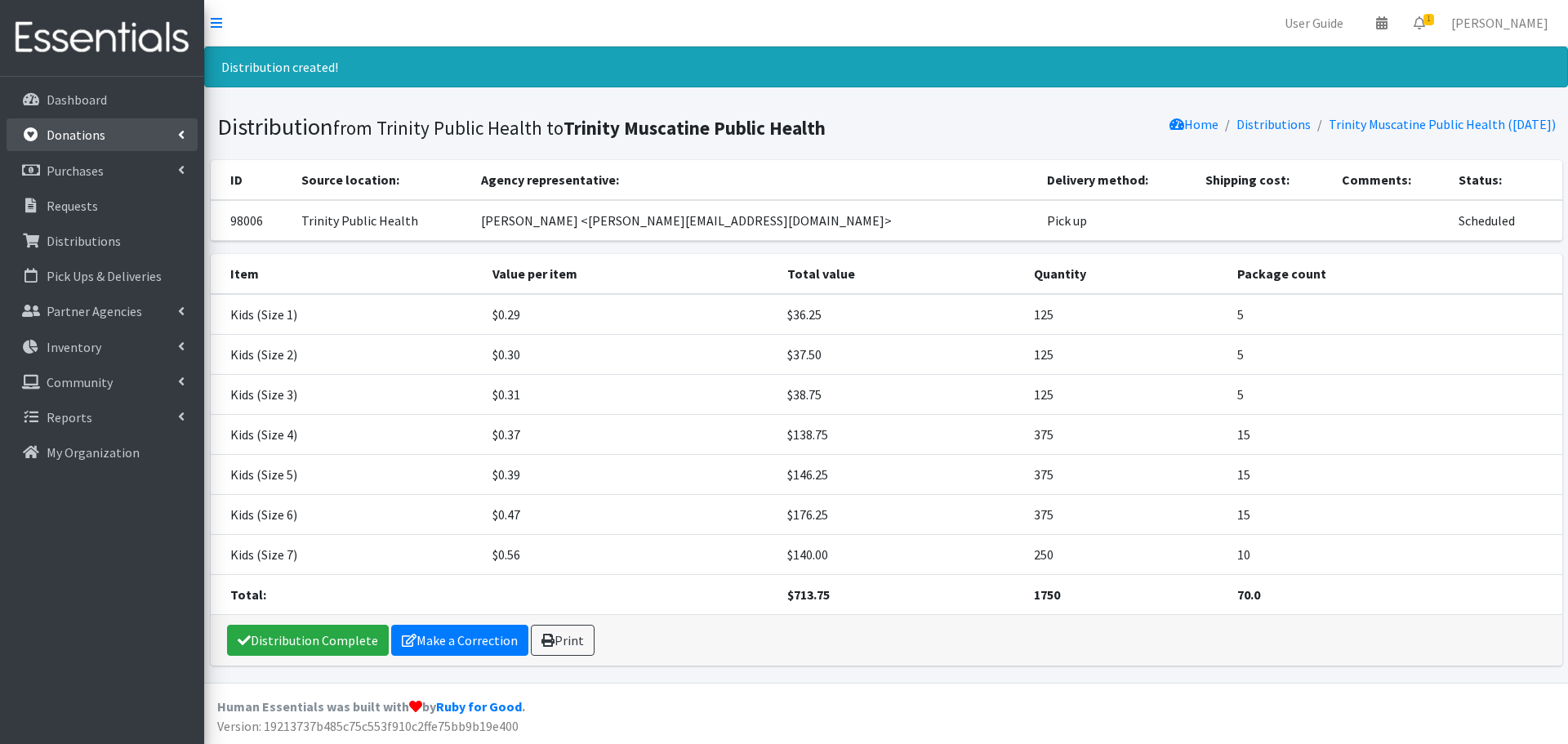
click at [117, 142] on link "Donations" at bounding box center [102, 135] width 191 height 32
click at [110, 137] on link "Donations" at bounding box center [102, 135] width 191 height 32
click at [66, 207] on p "Requests" at bounding box center [72, 206] width 51 height 16
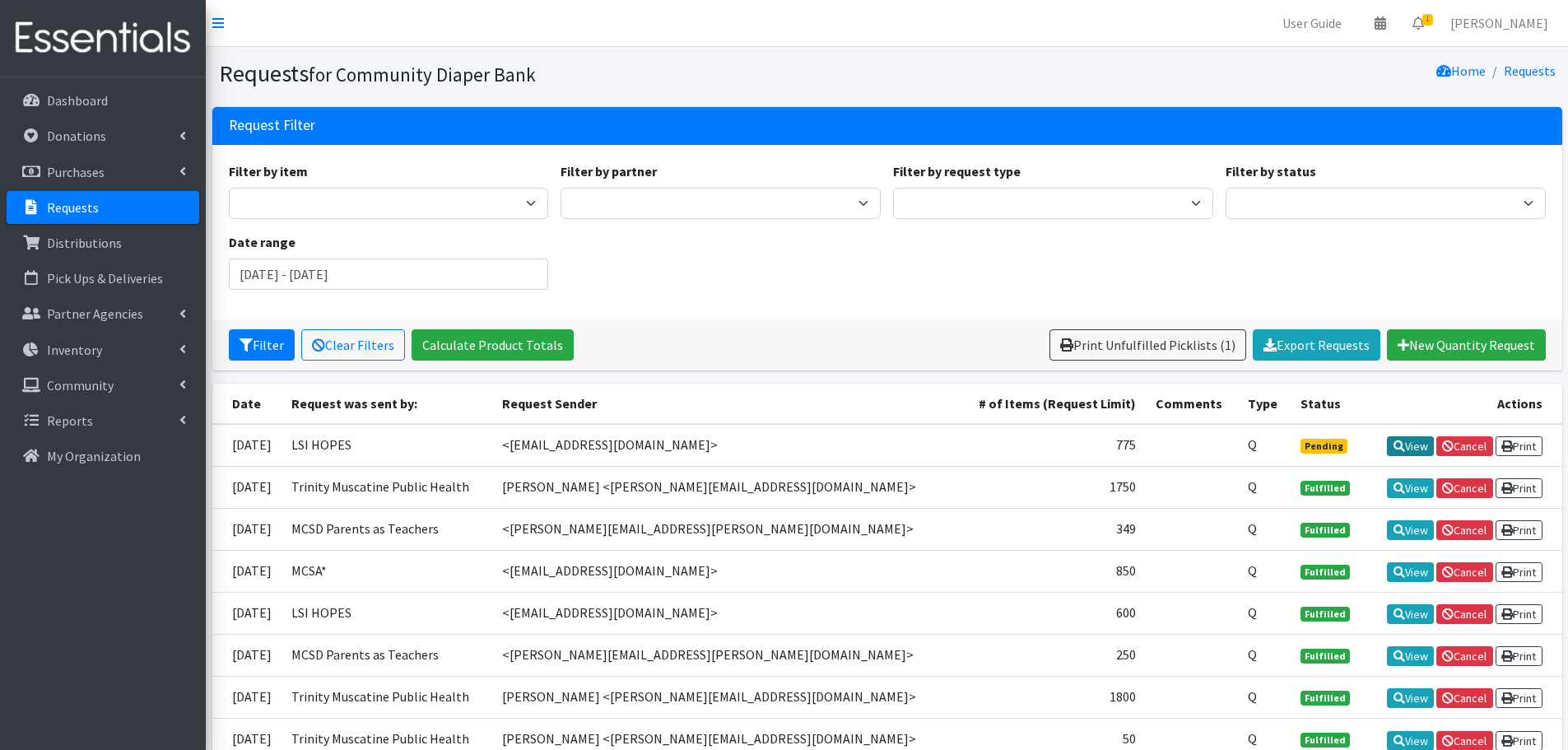
click at [1397, 451] on icon at bounding box center [1399, 445] width 12 height 12
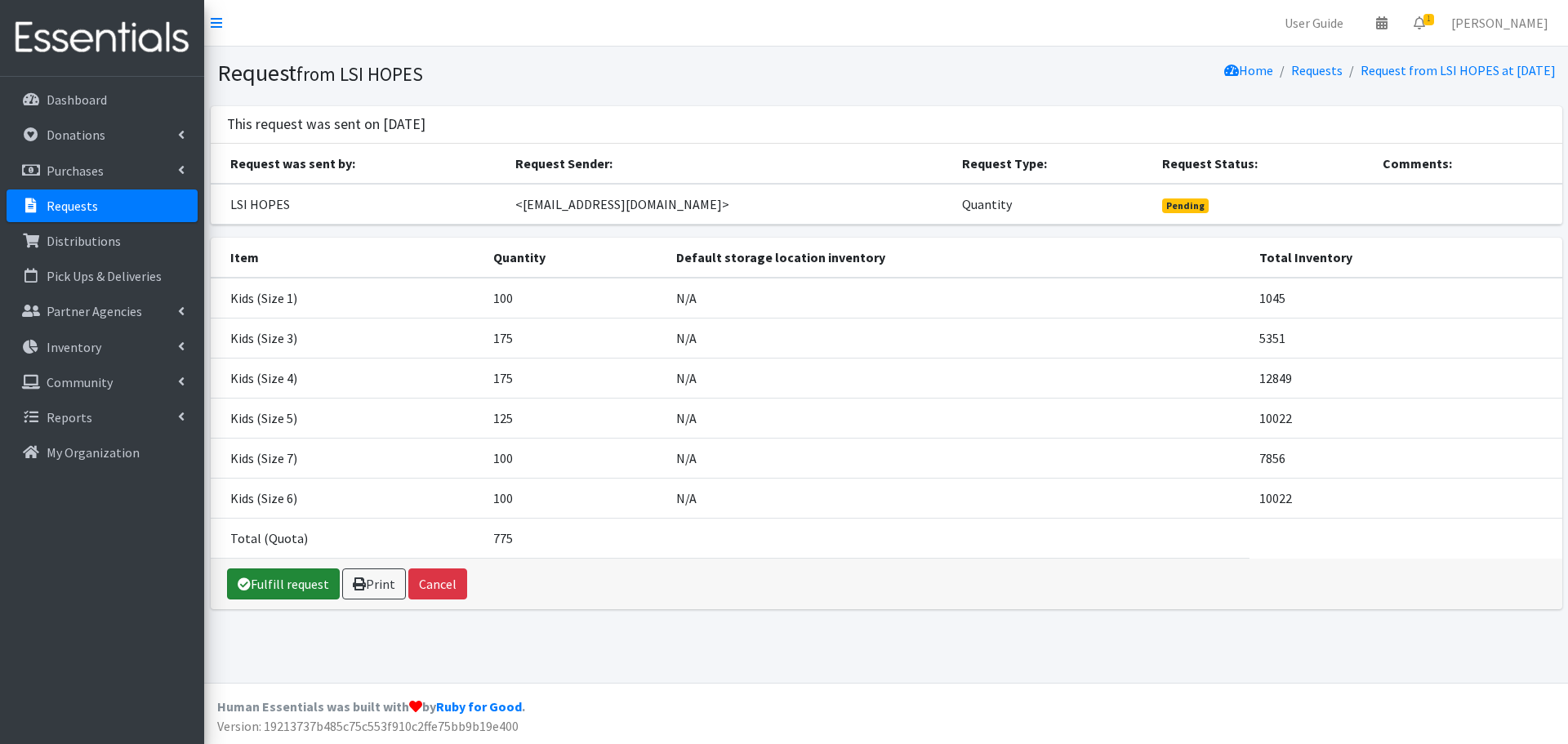
click at [279, 589] on link "Fulfill request" at bounding box center [283, 584] width 113 height 31
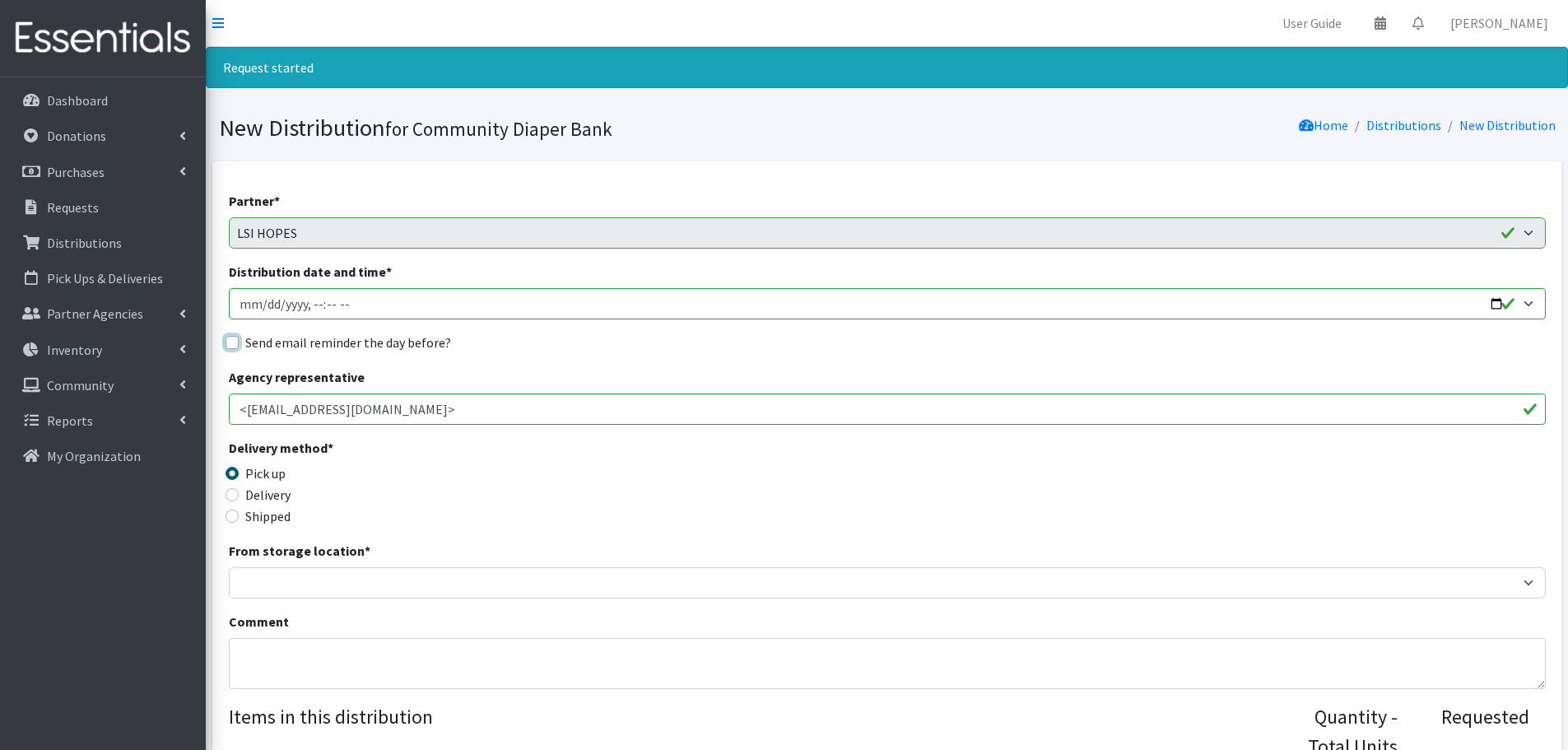
click at [231, 341] on input "Send email reminder the day before?" at bounding box center [232, 342] width 14 height 14
checkbox input "true"
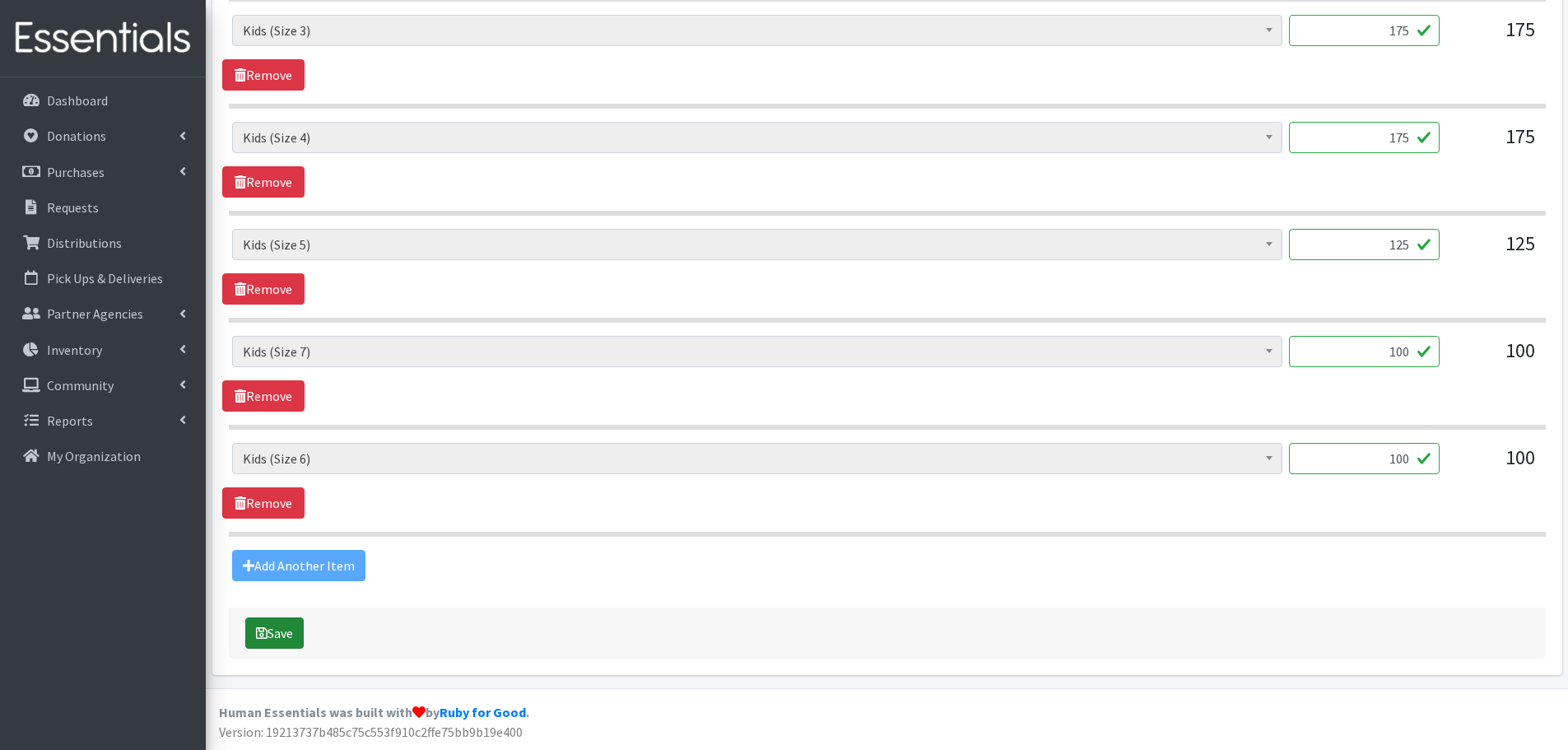
click at [289, 640] on button "Save" at bounding box center [274, 633] width 58 height 31
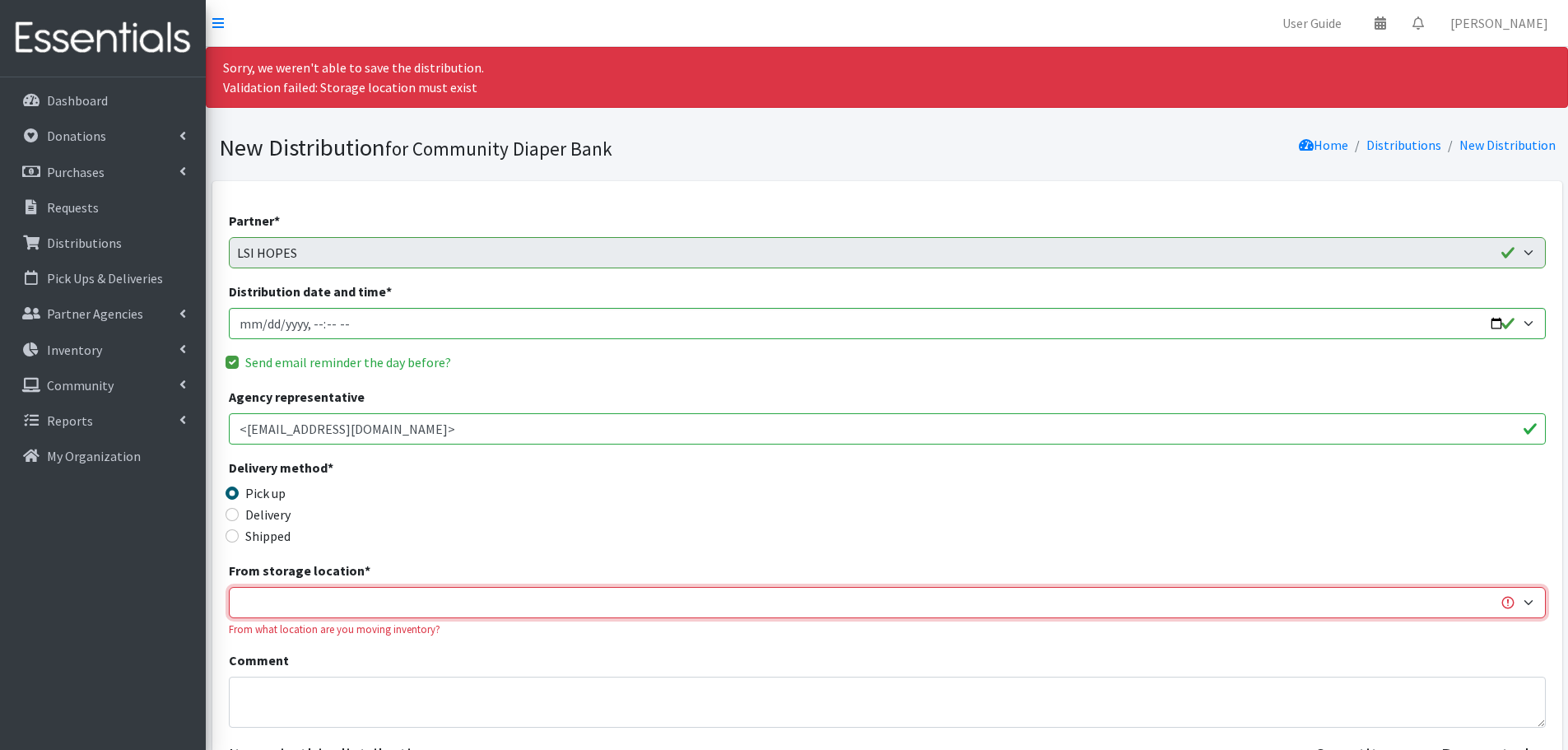
click at [420, 609] on select "Trinity Public Health" at bounding box center [887, 602] width 1318 height 31
select select "493"
click at [229, 587] on select "Trinity Public Health" at bounding box center [887, 602] width 1318 height 31
click at [552, 516] on div "Delivery" at bounding box center [393, 514] width 329 height 20
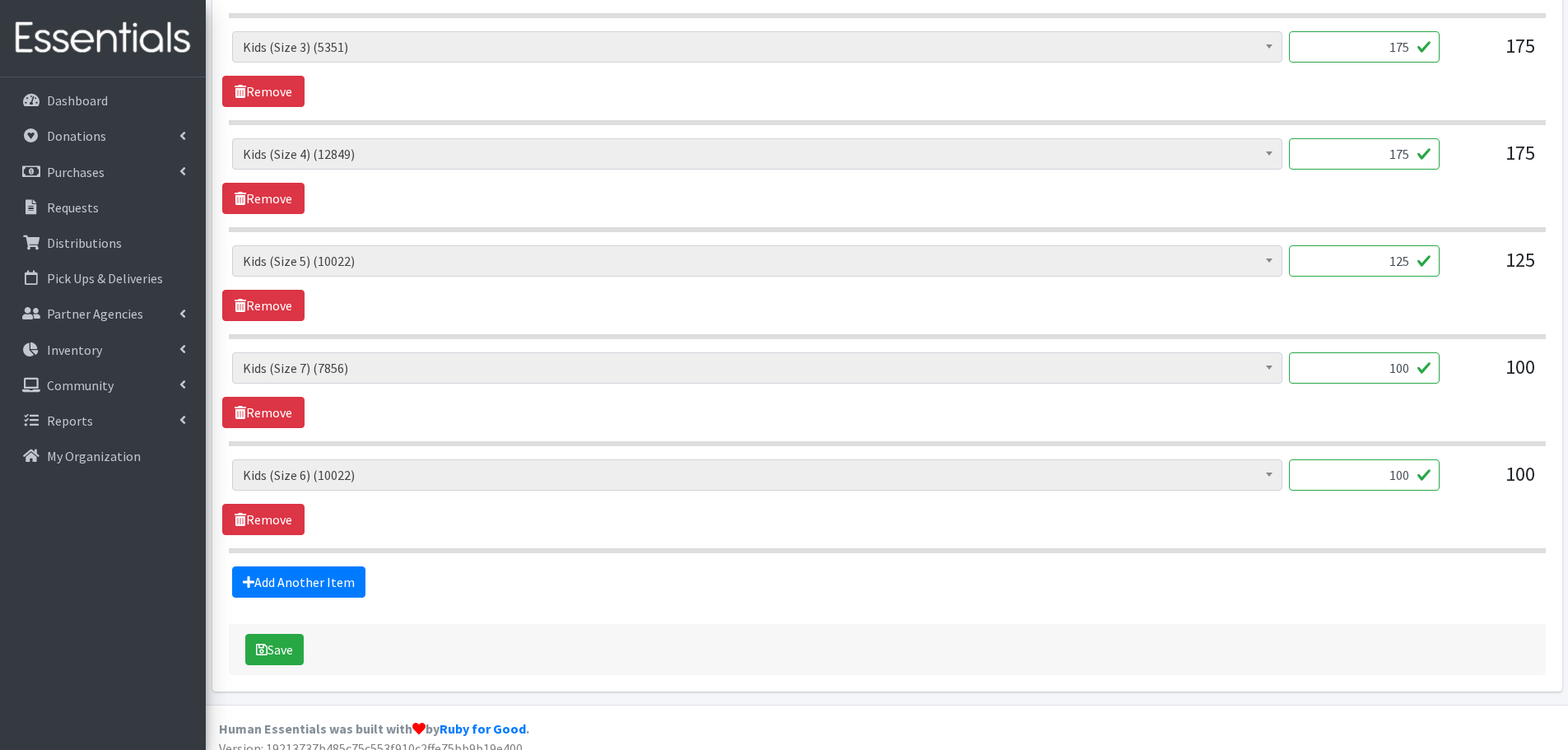
scroll to position [899, 0]
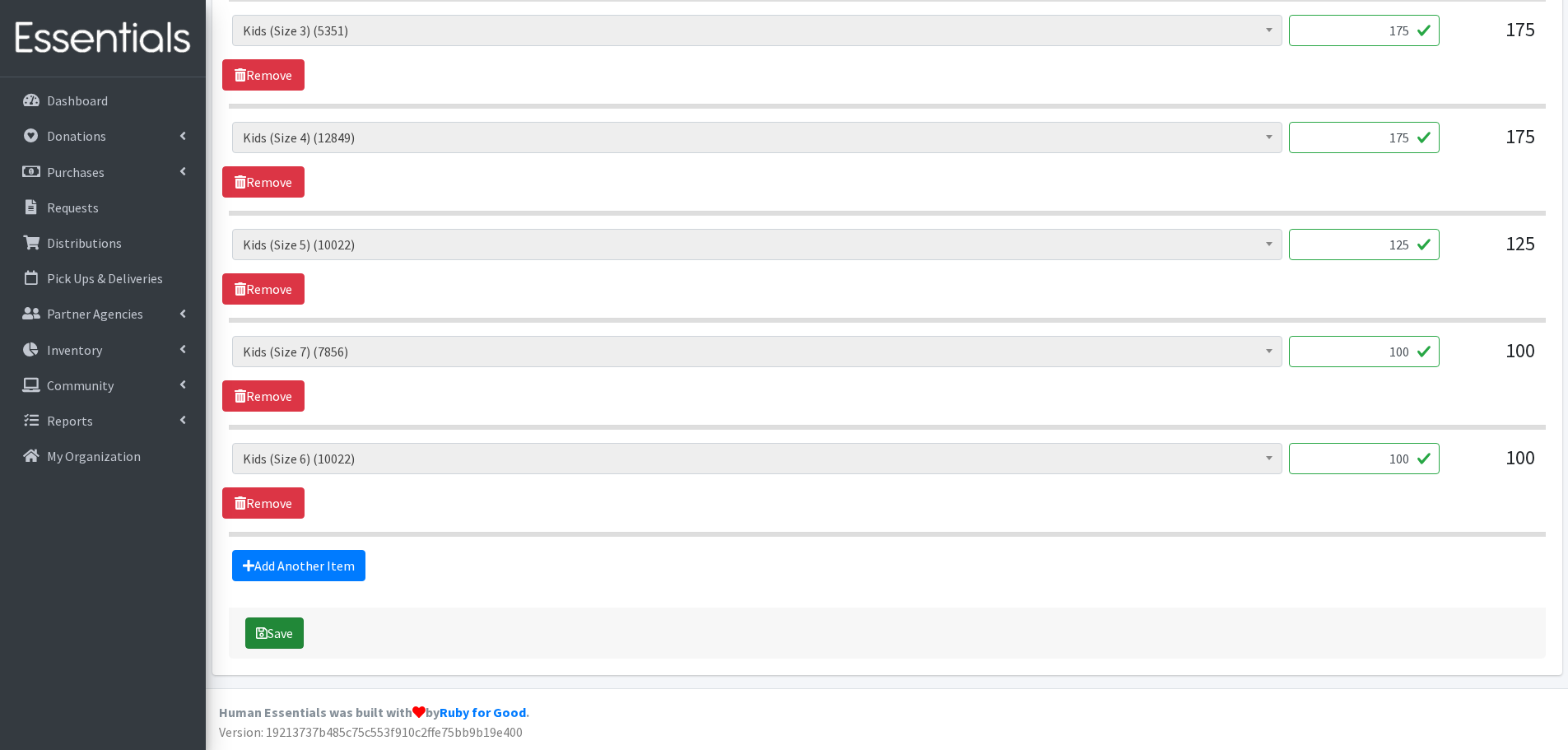
click at [288, 633] on button "Save" at bounding box center [274, 633] width 58 height 31
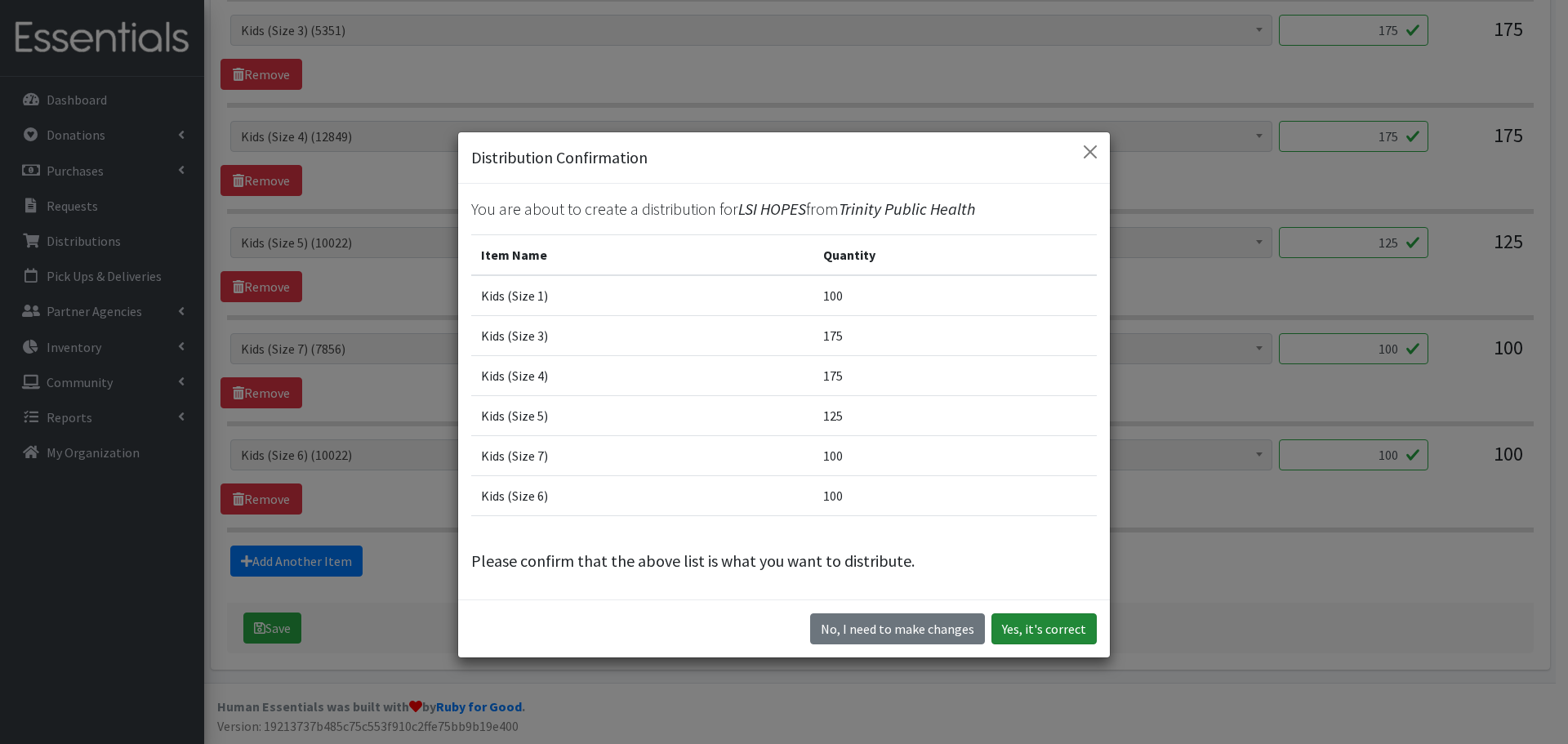
click at [1053, 623] on button "Yes, it's correct" at bounding box center [1044, 628] width 105 height 31
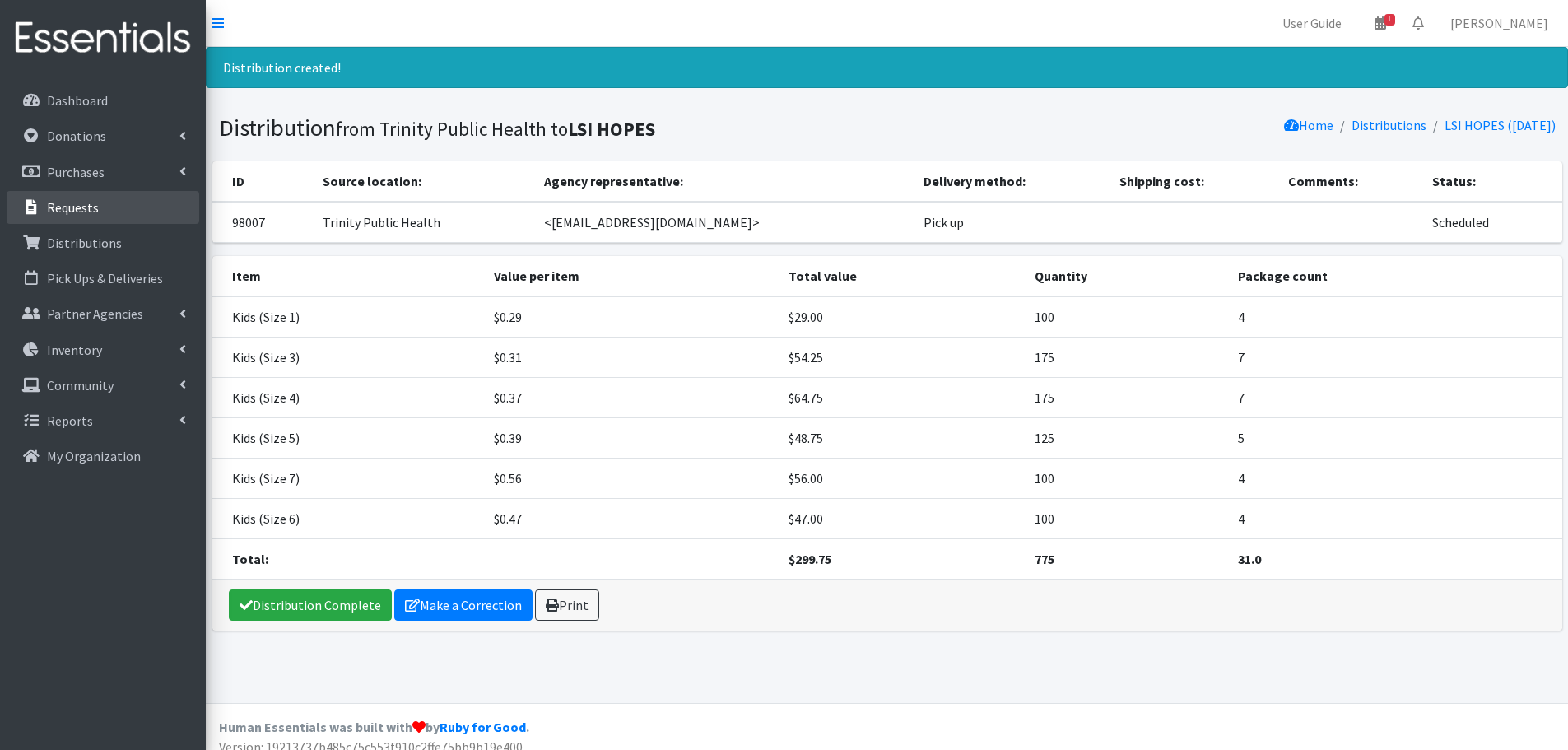
click at [106, 216] on link "Requests" at bounding box center [103, 208] width 192 height 33
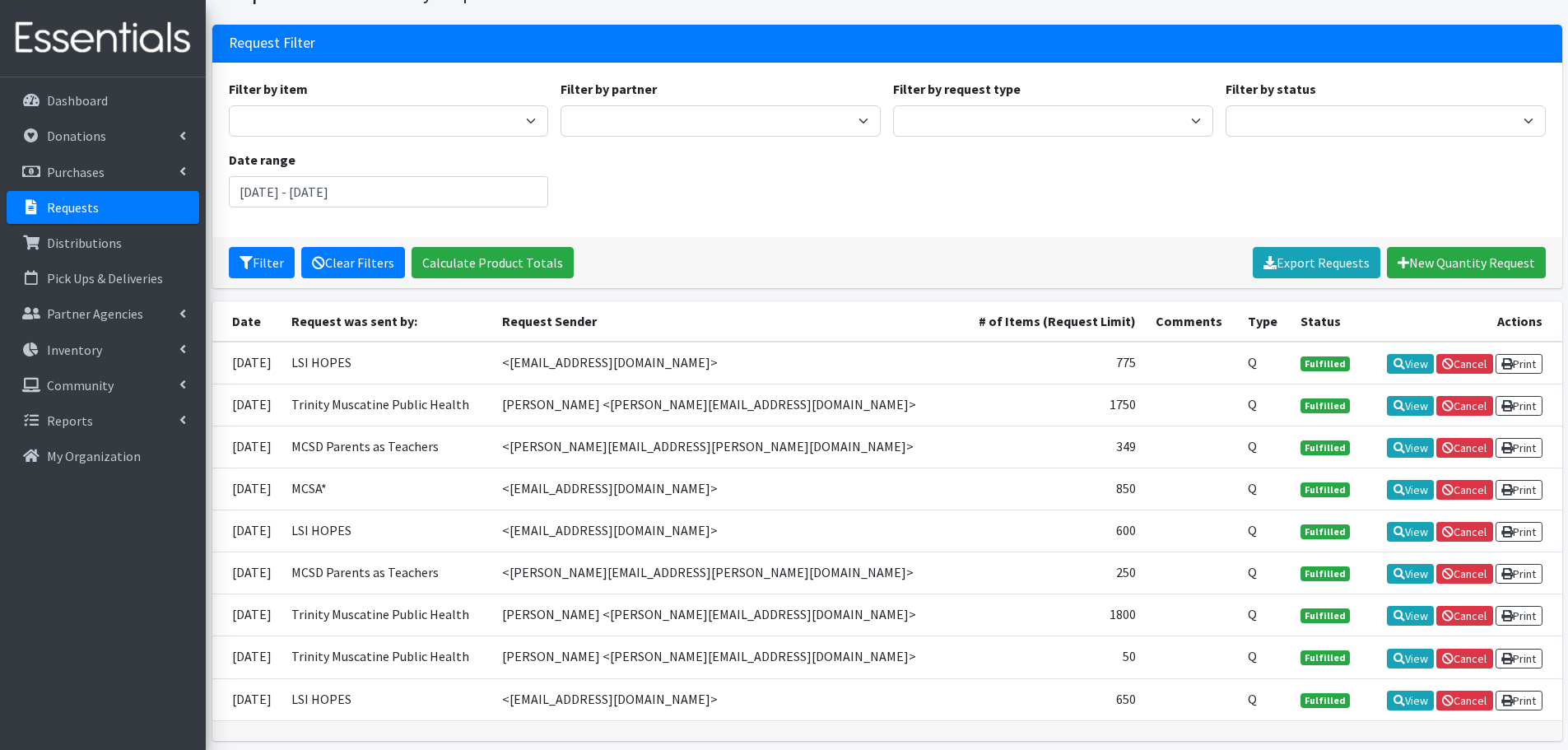
scroll to position [148, 0]
